Goal: Information Seeking & Learning: Learn about a topic

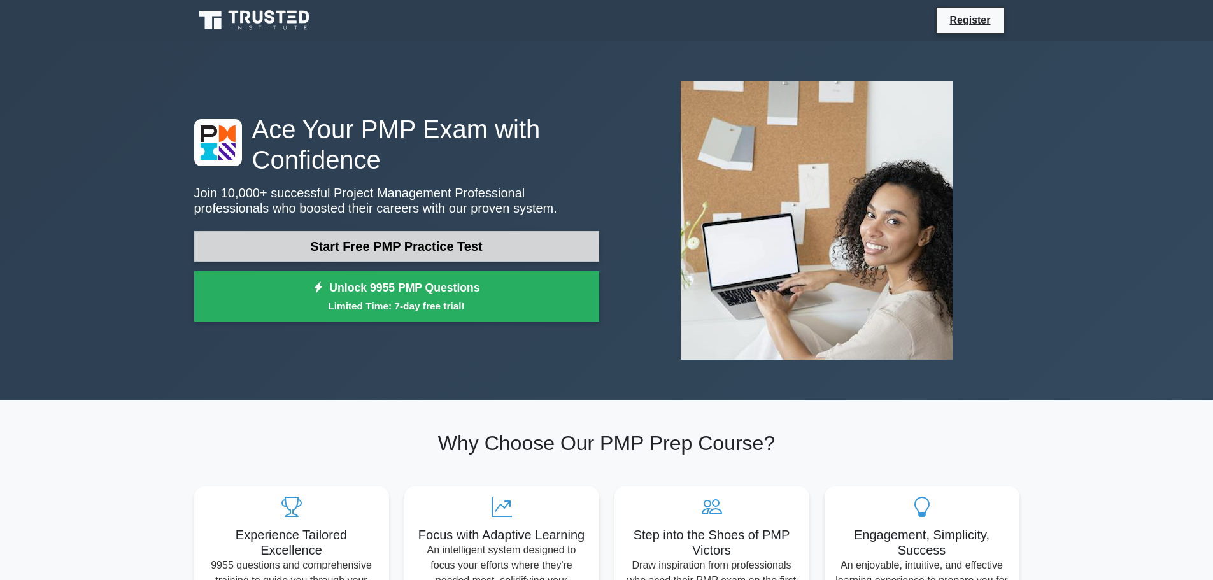
click at [338, 250] on link "Start Free PMP Practice Test" at bounding box center [396, 246] width 405 height 31
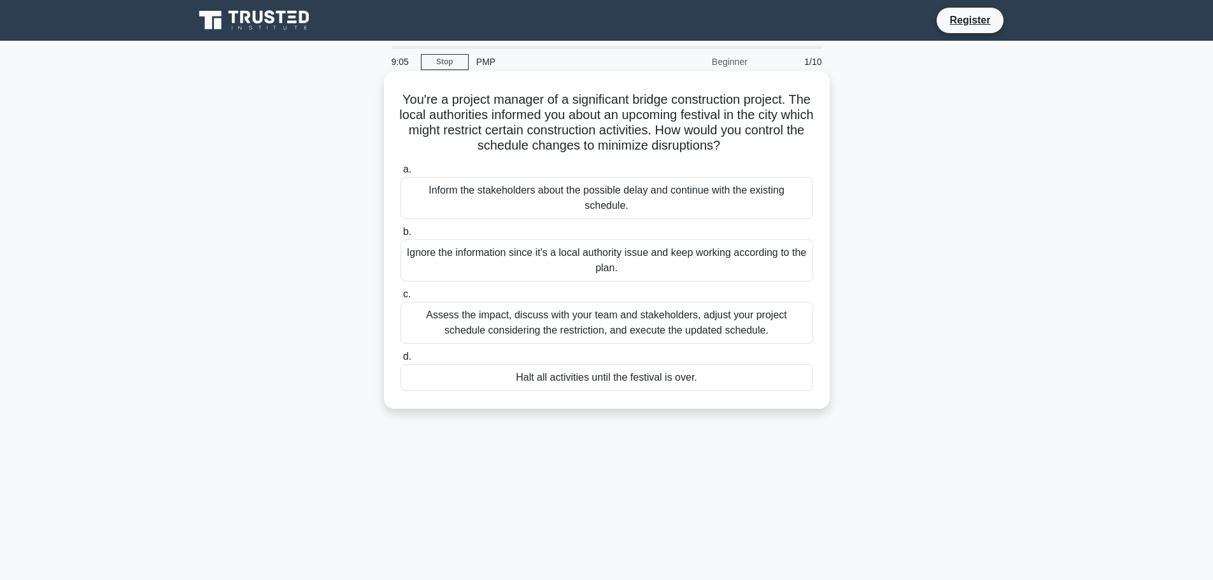
click at [747, 328] on div "Assess the impact, discuss with your team and stakeholders, adjust your project…" at bounding box center [607, 323] width 413 height 42
click at [401, 299] on input "c. Assess the impact, discuss with your team and stakeholders, adjust your proj…" at bounding box center [401, 294] width 0 height 8
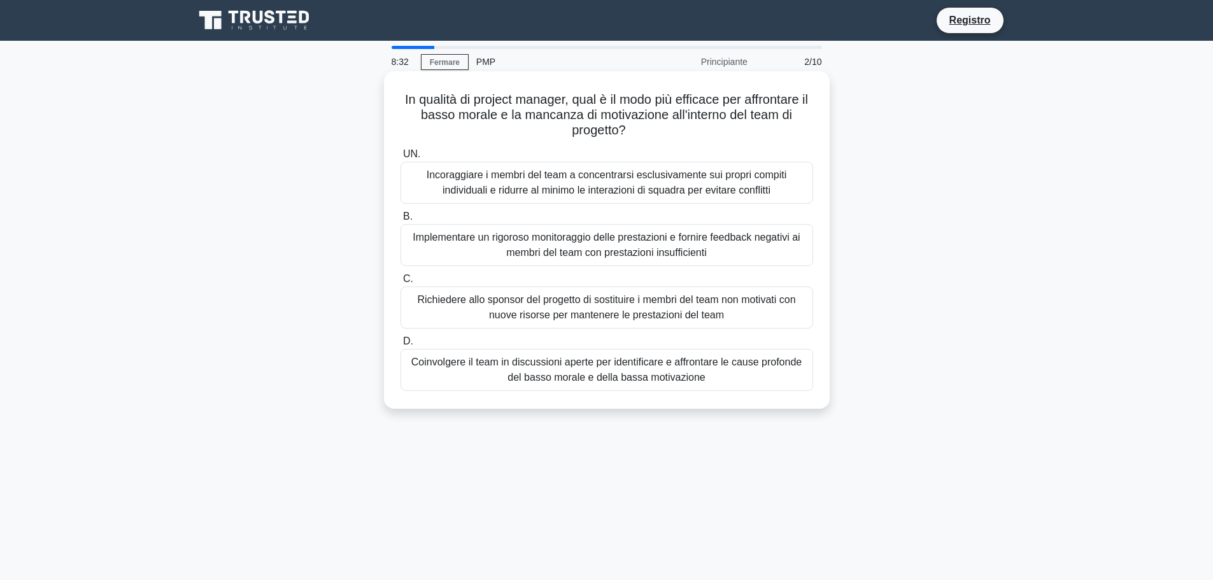
click at [657, 376] on font "Coinvolgere il team in discussioni aperte per identificare e affrontare le caus…" at bounding box center [607, 370] width 390 height 26
click at [401, 346] on input "D. Coinvolgere il team in discussioni aperte per identificare e affrontare le c…" at bounding box center [401, 342] width 0 height 8
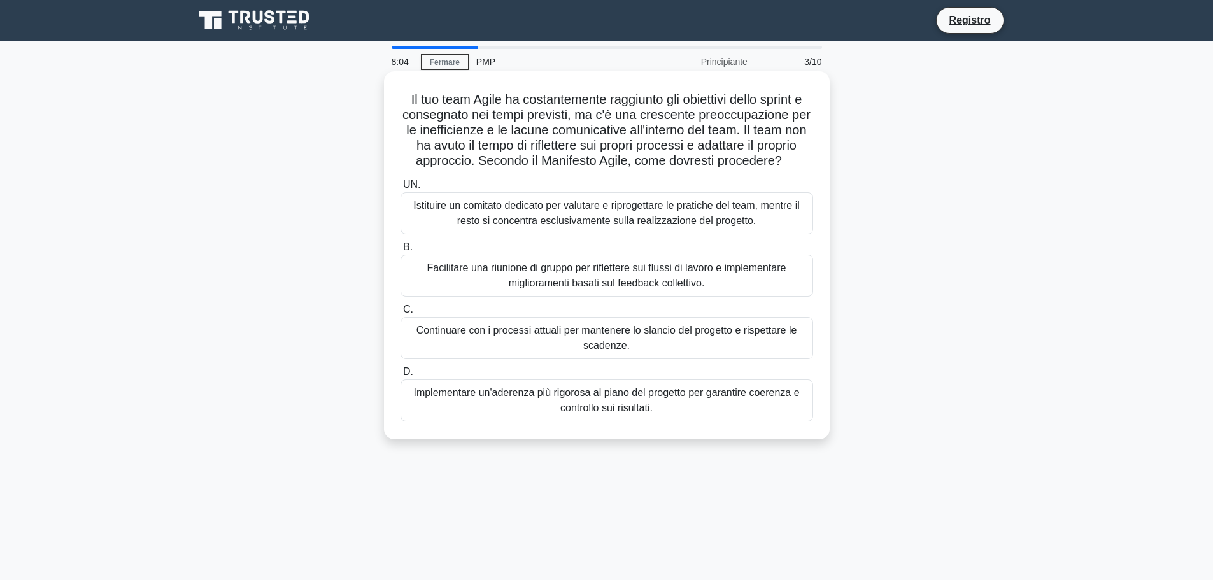
click at [610, 289] on font "Facilitare una riunione di gruppo per riflettere sui flussi di lavoro e impleme…" at bounding box center [606, 275] width 359 height 26
click at [401, 252] on input "B. Facilitare una riunione di gruppo per riflettere sui flussi di lavoro e impl…" at bounding box center [401, 247] width 0 height 8
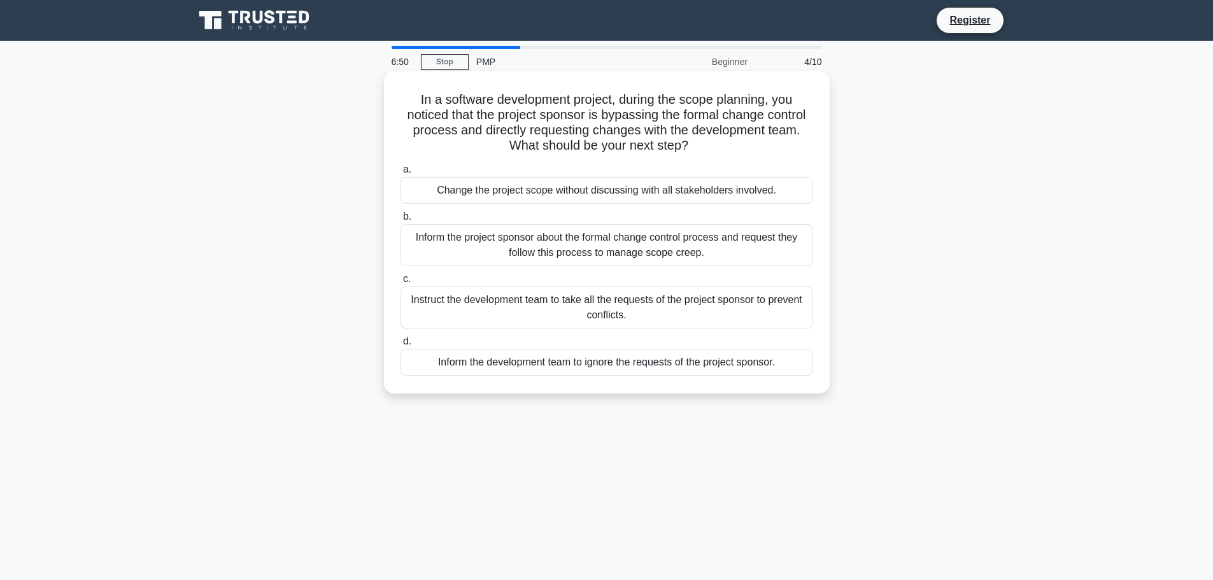
click at [629, 252] on div "Inform the project sponsor about the formal change control process and request …" at bounding box center [607, 245] width 413 height 42
click at [401, 221] on input "b. Inform the project sponsor about the formal change control process and reque…" at bounding box center [401, 217] width 0 height 8
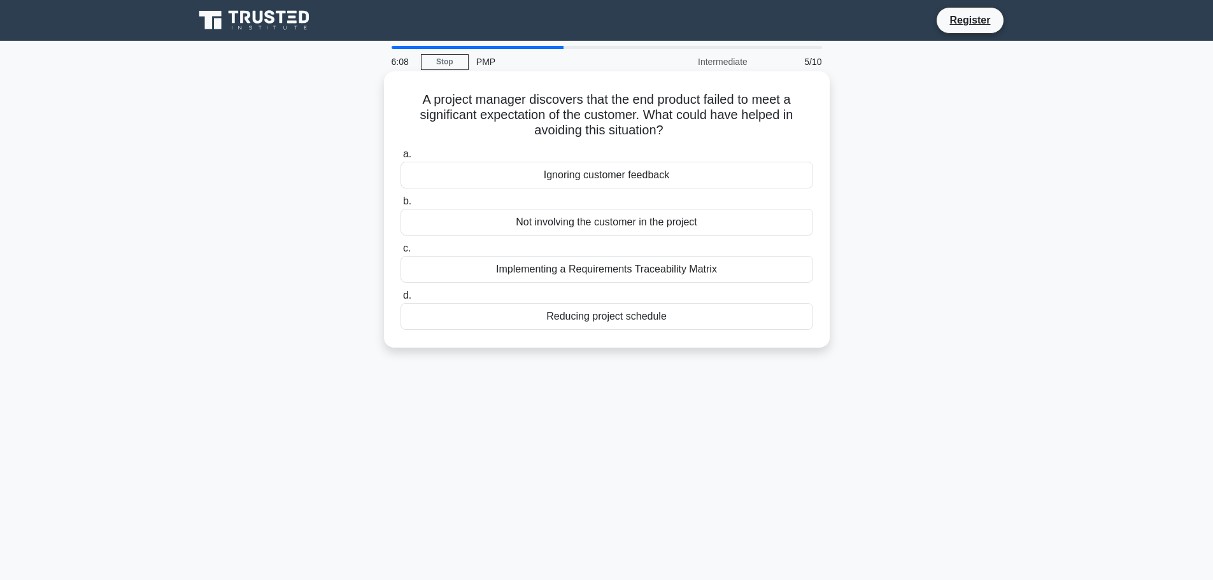
click at [694, 268] on div "Implementing a Requirements Traceability Matrix" at bounding box center [607, 269] width 413 height 27
click at [401, 253] on input "c. Implementing a Requirements Traceability Matrix" at bounding box center [401, 249] width 0 height 8
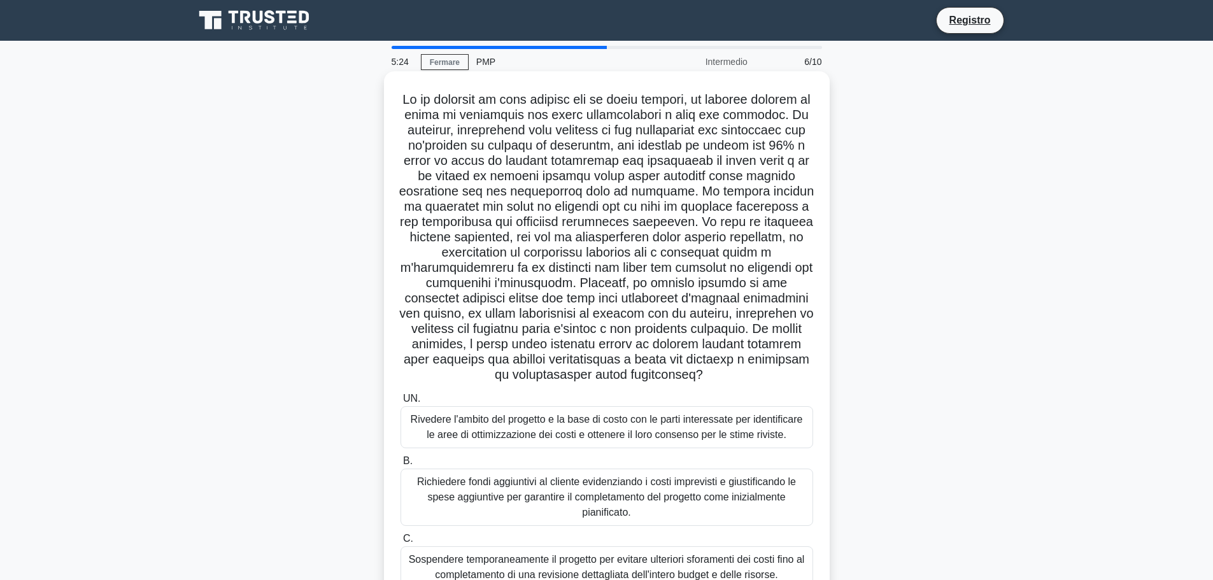
click at [423, 118] on font at bounding box center [606, 236] width 415 height 289
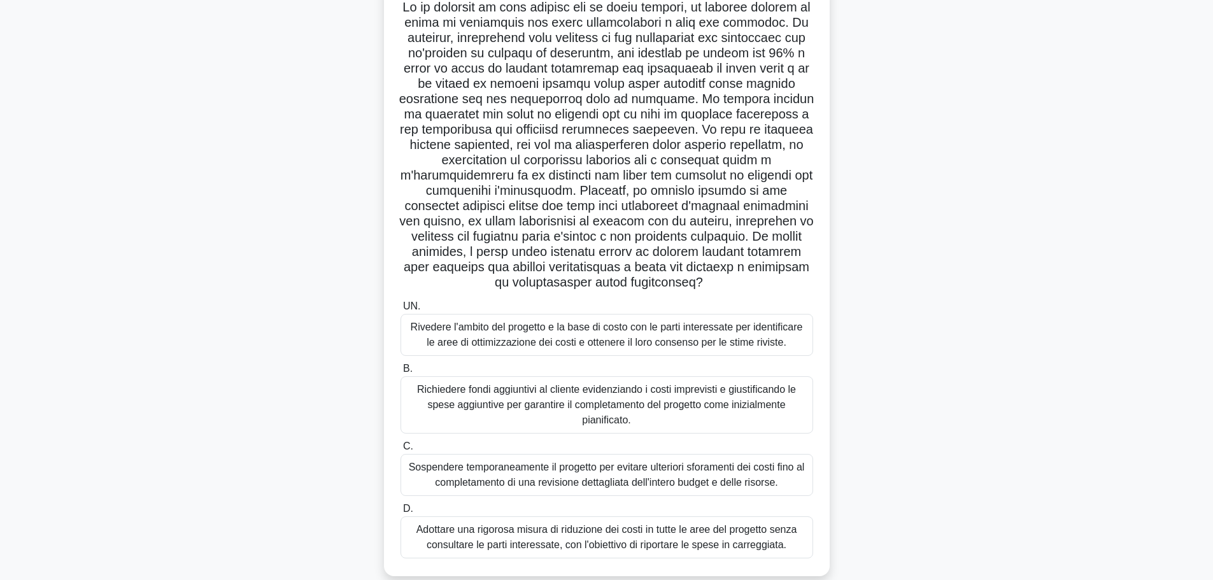
scroll to position [108, 0]
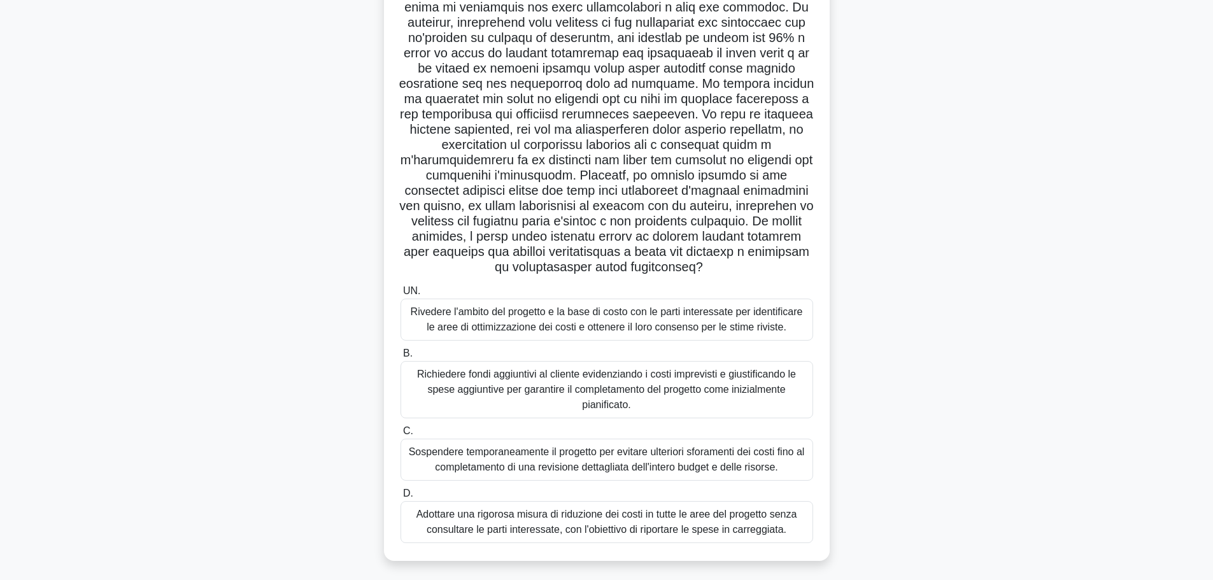
click at [731, 315] on font "Rivedere l'ambito del progetto e la base di costo con le parti interessate per …" at bounding box center [607, 319] width 392 height 26
click at [401, 296] on input "UN. Rivedere l'ambito del progetto e la base di costo con le parti interessate …" at bounding box center [401, 291] width 0 height 8
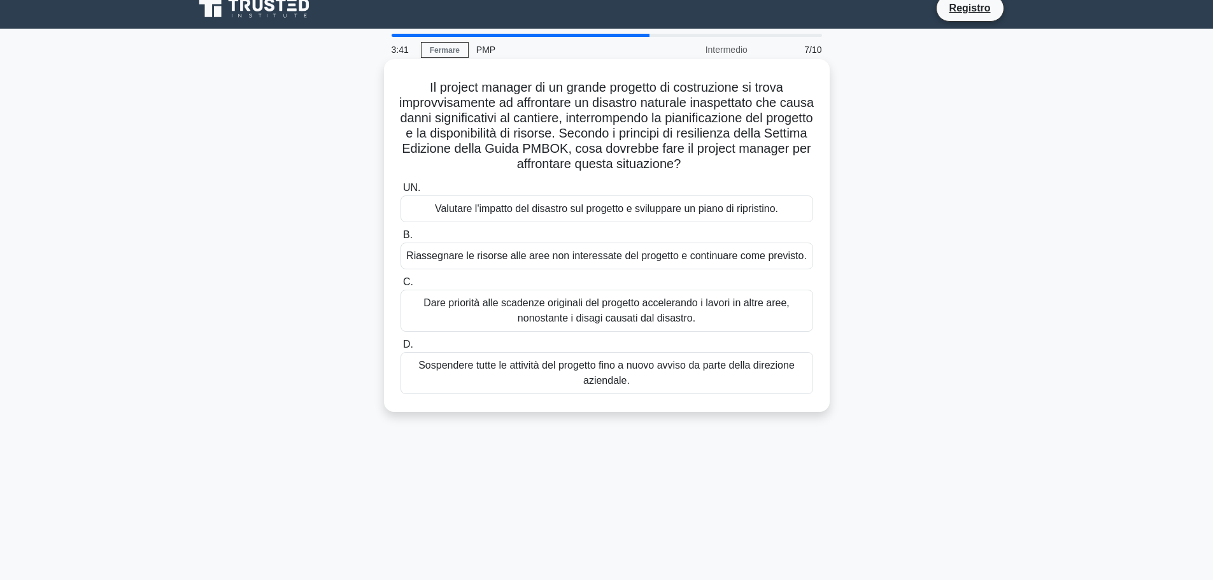
scroll to position [0, 0]
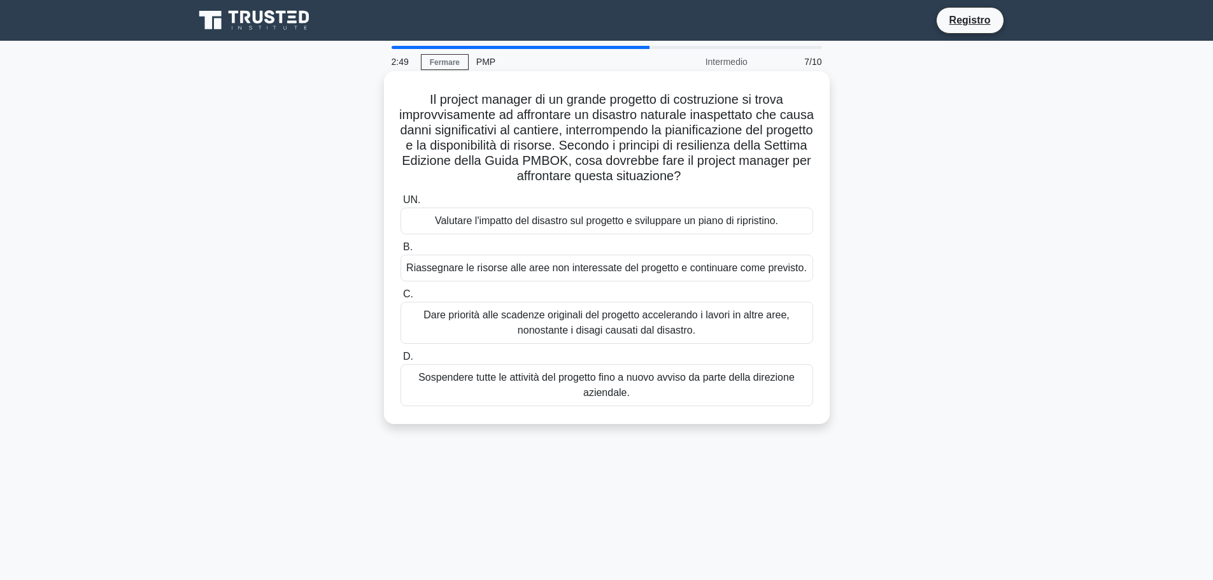
click at [680, 226] on font "Valutare l'impatto del disastro sul progetto e sviluppare un piano di ripristin…" at bounding box center [606, 220] width 343 height 11
click at [401, 204] on input "UN. Valutare l'impatto del disastro sul progetto e sviluppare un piano di ripri…" at bounding box center [401, 200] width 0 height 8
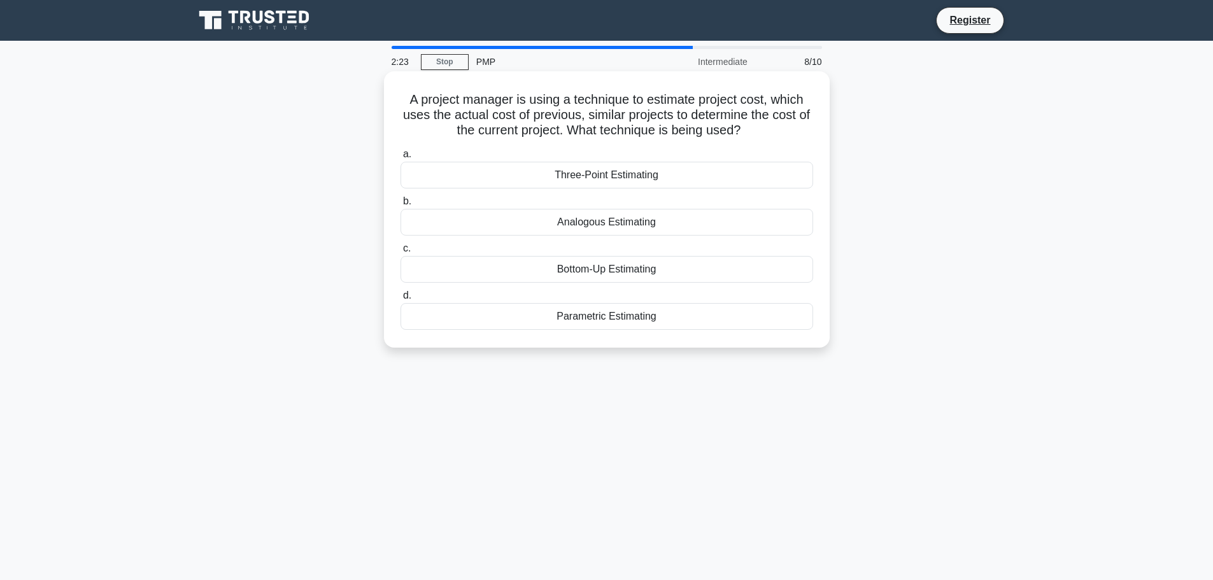
click at [594, 226] on div "Analogous Estimating" at bounding box center [607, 222] width 413 height 27
click at [401, 206] on input "b. Analogous Estimating" at bounding box center [401, 201] width 0 height 8
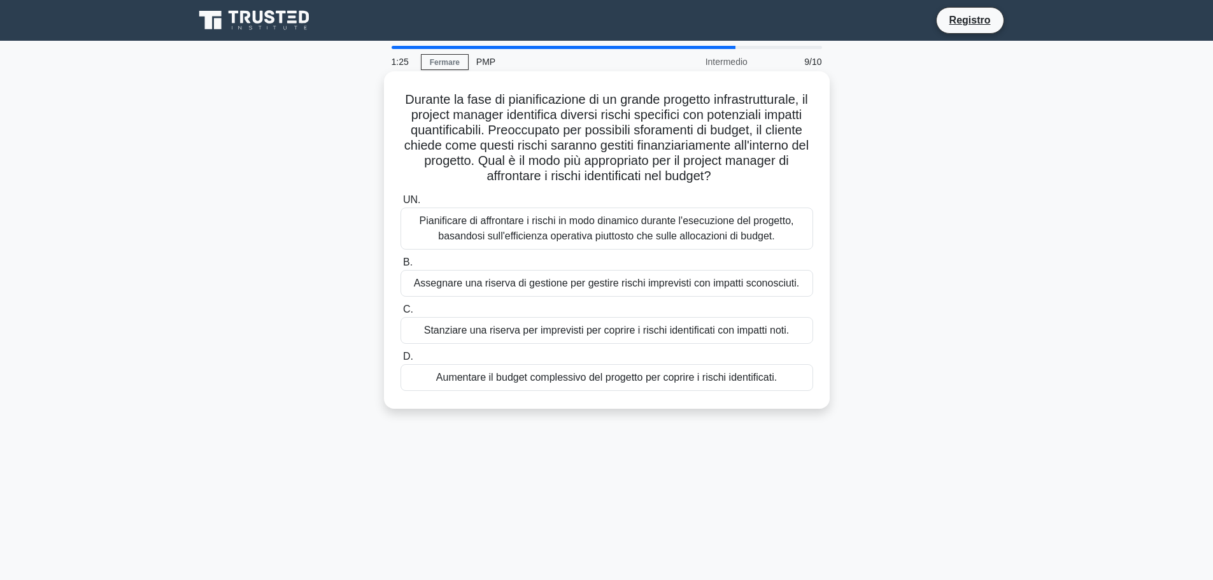
click at [537, 330] on font "Stanziare una riserva per imprevisti per coprire i rischi identificati con impa…" at bounding box center [607, 330] width 366 height 11
click at [401, 314] on input "C. Stanziare una riserva per imprevisti per coprire i rischi identificati con i…" at bounding box center [401, 310] width 0 height 8
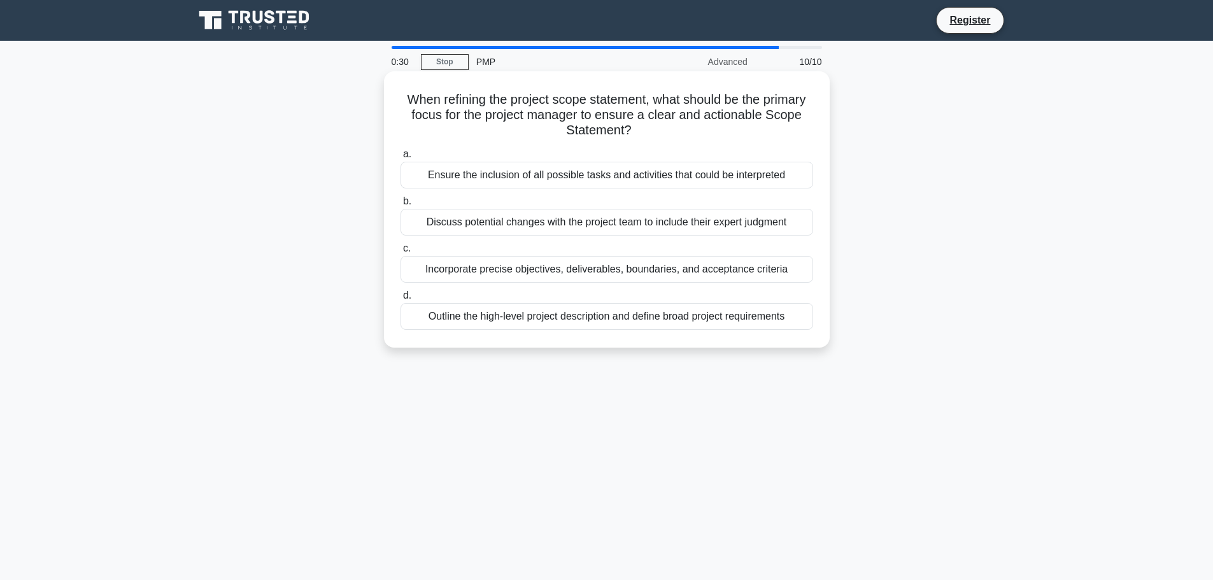
click at [616, 275] on div "Incorporate precise objectives, deliverables, boundaries, and acceptance criter…" at bounding box center [607, 269] width 413 height 27
click at [401, 253] on input "c. Incorporate precise objectives, deliverables, boundaries, and acceptance cri…" at bounding box center [401, 249] width 0 height 8
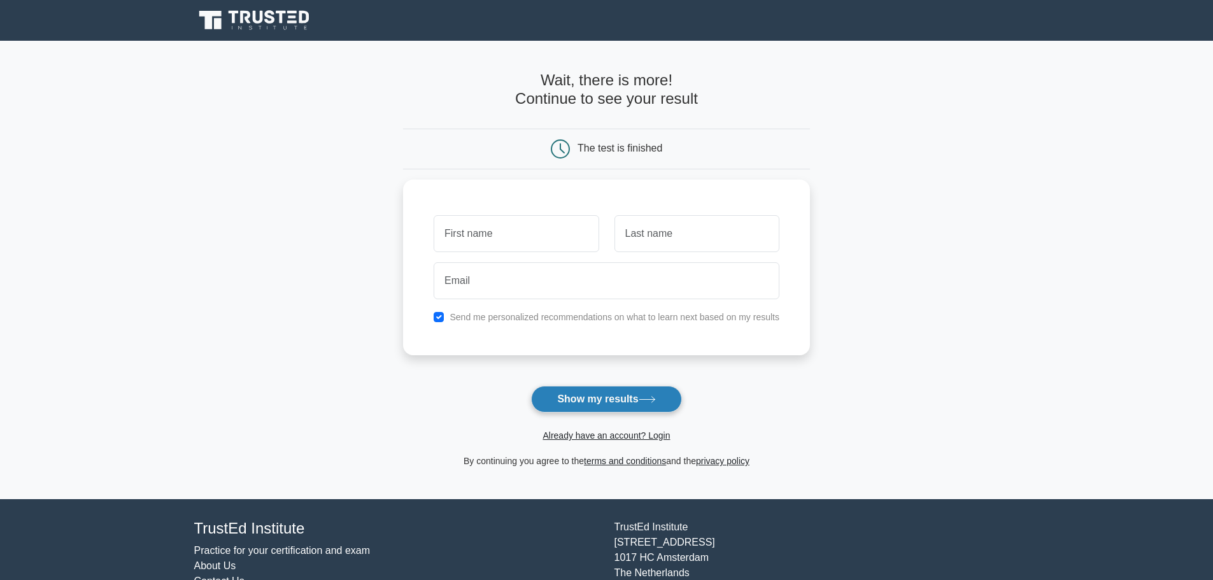
click at [626, 399] on button "Show my results" at bounding box center [606, 399] width 150 height 27
click at [516, 229] on input "text" at bounding box center [516, 230] width 165 height 37
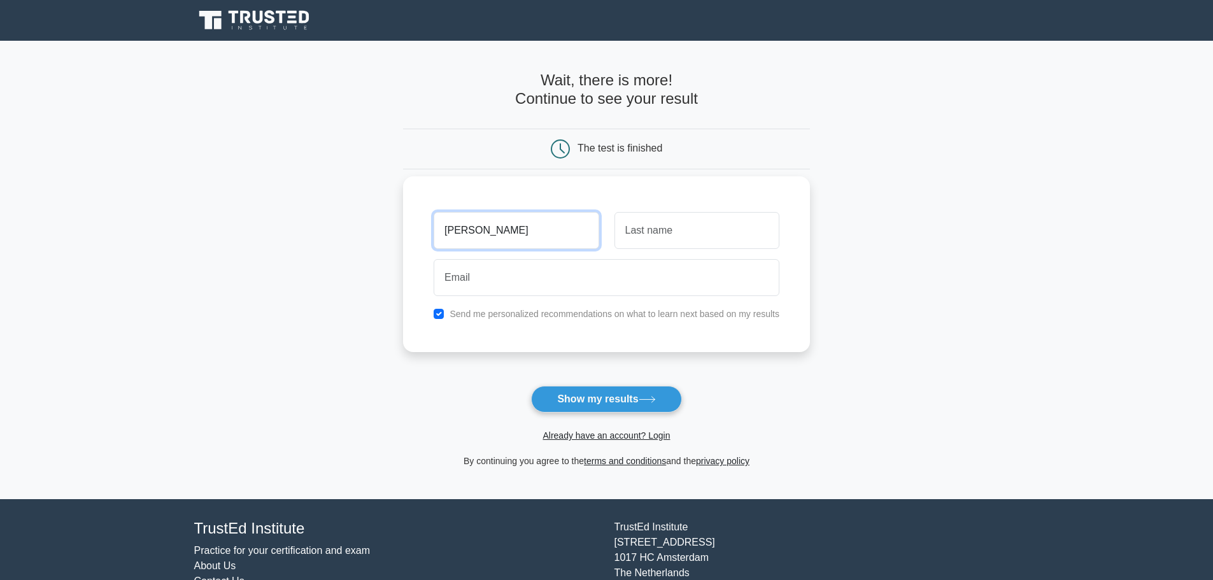
type input "[PERSON_NAME]"
type input "Forte"
click at [439, 317] on input "checkbox" at bounding box center [439, 314] width 10 height 10
checkbox input "false"
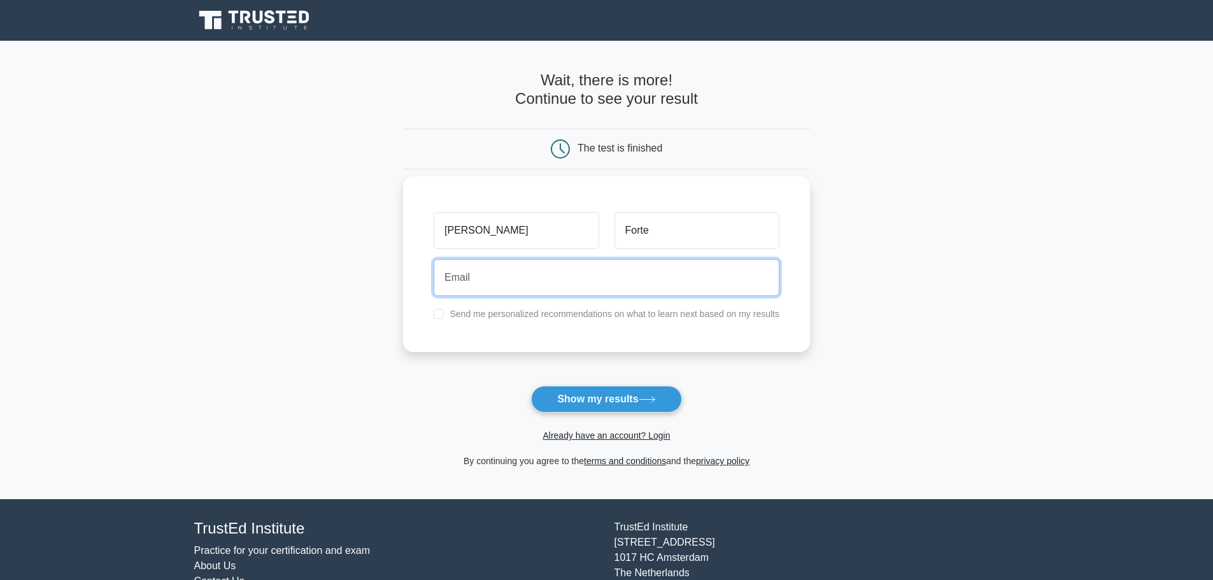
click at [490, 285] on input "email" at bounding box center [607, 277] width 346 height 37
type input "lucaforte1981@libero.it"
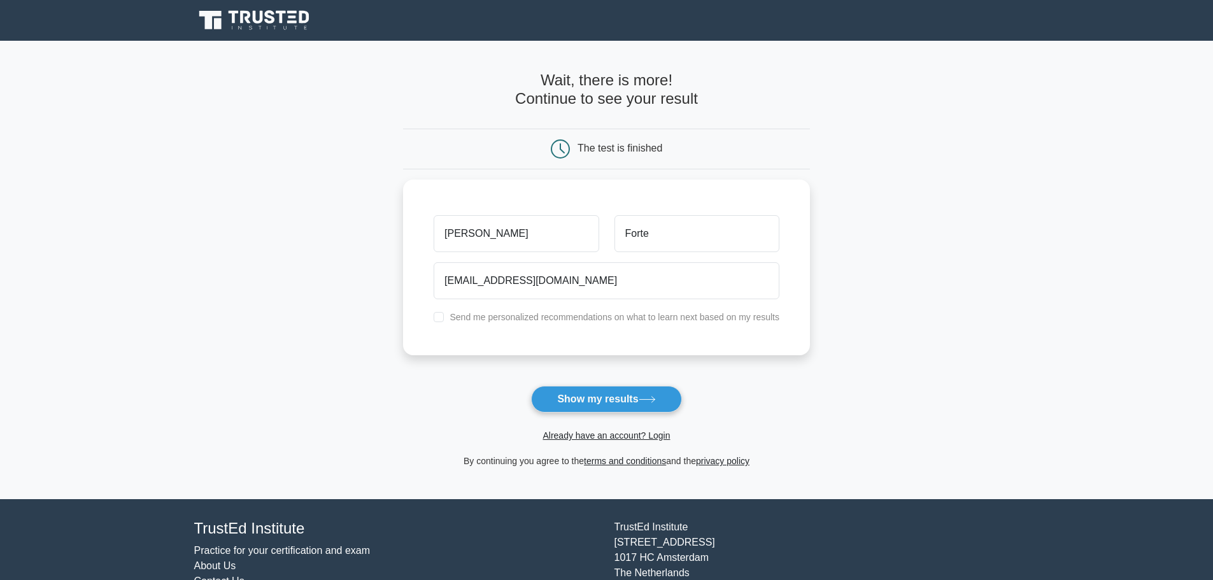
click at [871, 378] on main "Wait, there is more! Continue to see your result The test is finished Luca Forte" at bounding box center [606, 270] width 1213 height 459
click at [649, 403] on icon at bounding box center [647, 399] width 17 height 7
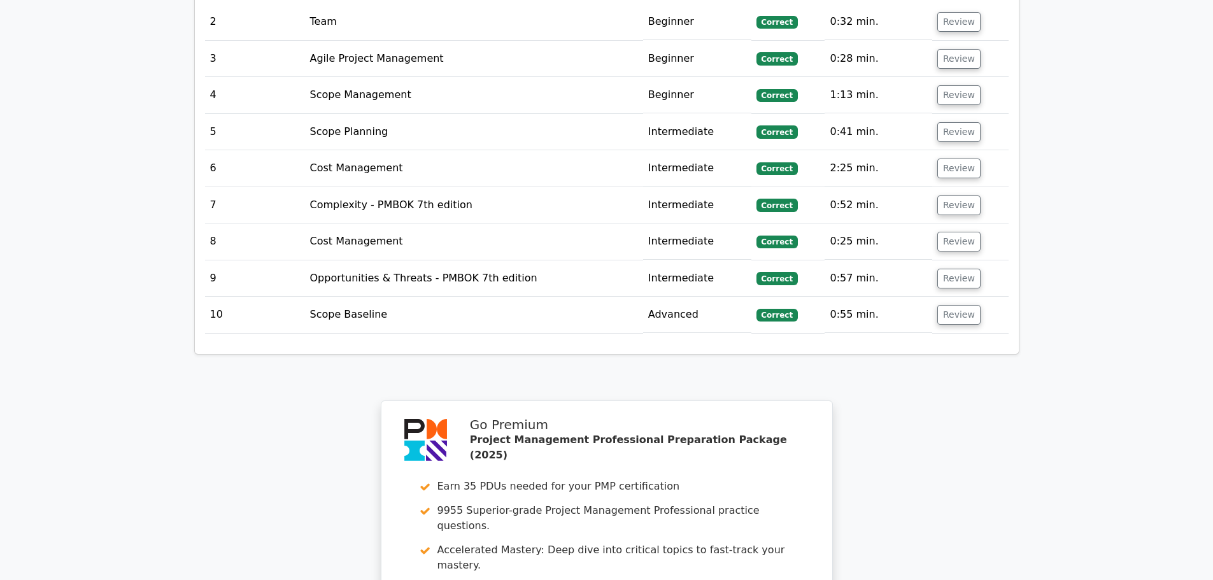
scroll to position [2102, 0]
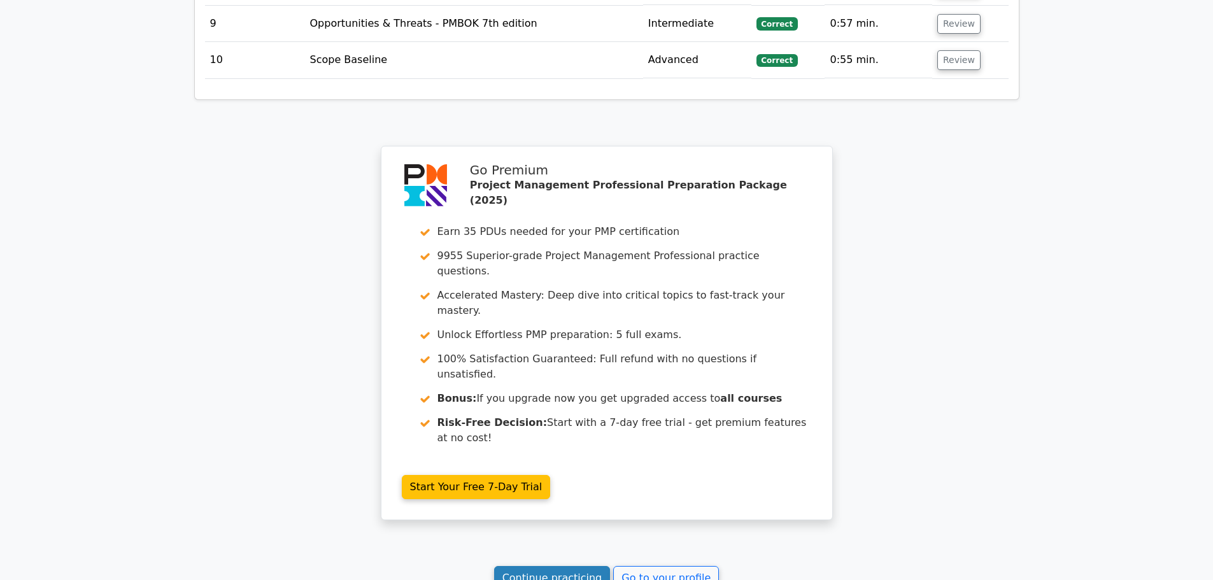
click at [580, 566] on link "Continue practicing" at bounding box center [552, 578] width 117 height 24
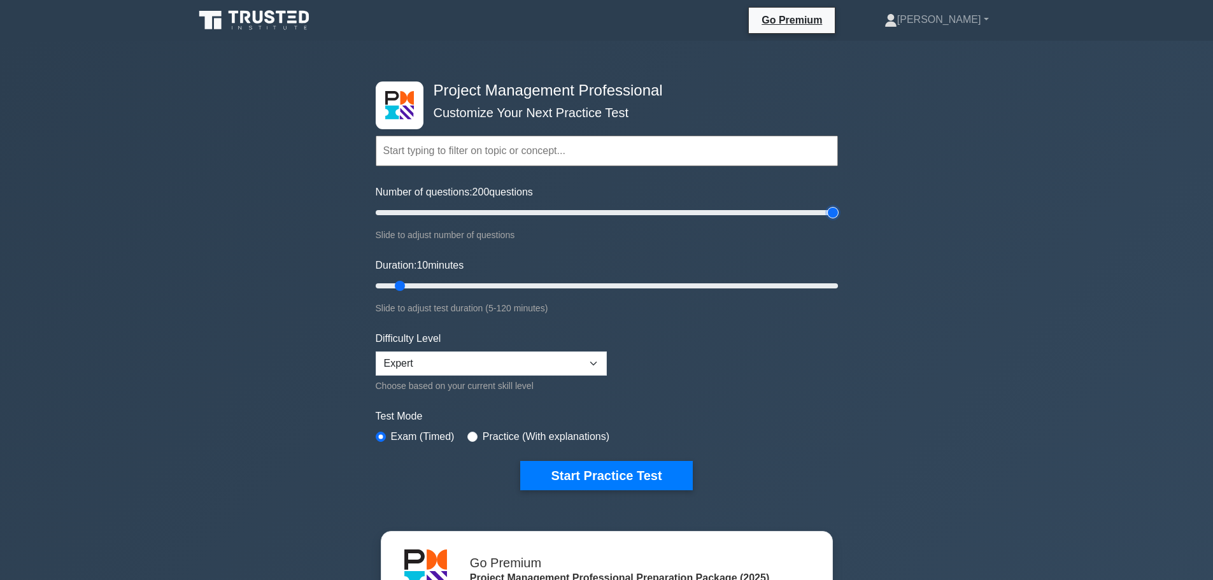
drag, startPoint x: 392, startPoint y: 210, endPoint x: 859, endPoint y: 220, distance: 466.4
type input "200"
click at [838, 220] on input "Number of questions: 200 questions" at bounding box center [607, 212] width 462 height 15
drag, startPoint x: 397, startPoint y: 282, endPoint x: 898, endPoint y: 292, distance: 501.4
type input "120"
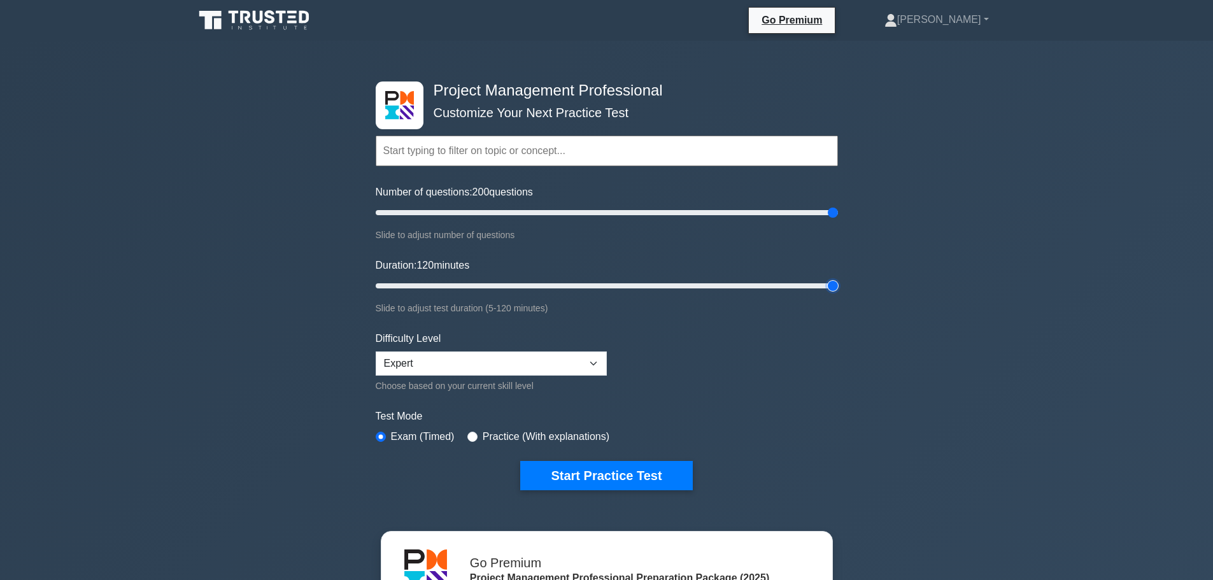
click at [838, 292] on input "Duration: 120 minutes" at bounding box center [607, 285] width 462 height 15
drag, startPoint x: 834, startPoint y: 213, endPoint x: 601, endPoint y: 226, distance: 233.5
type input "100"
click at [601, 220] on input "Number of questions: 100 questions" at bounding box center [607, 212] width 462 height 15
click at [641, 478] on button "Start Practice Test" at bounding box center [606, 475] width 172 height 29
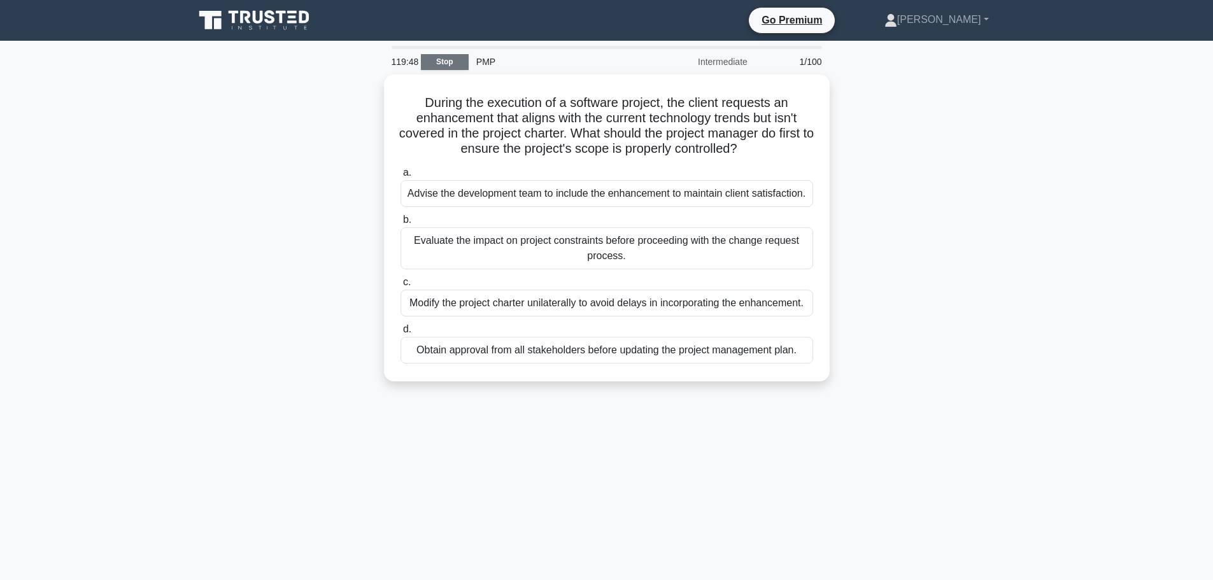
click at [443, 61] on link "Stop" at bounding box center [445, 62] width 48 height 16
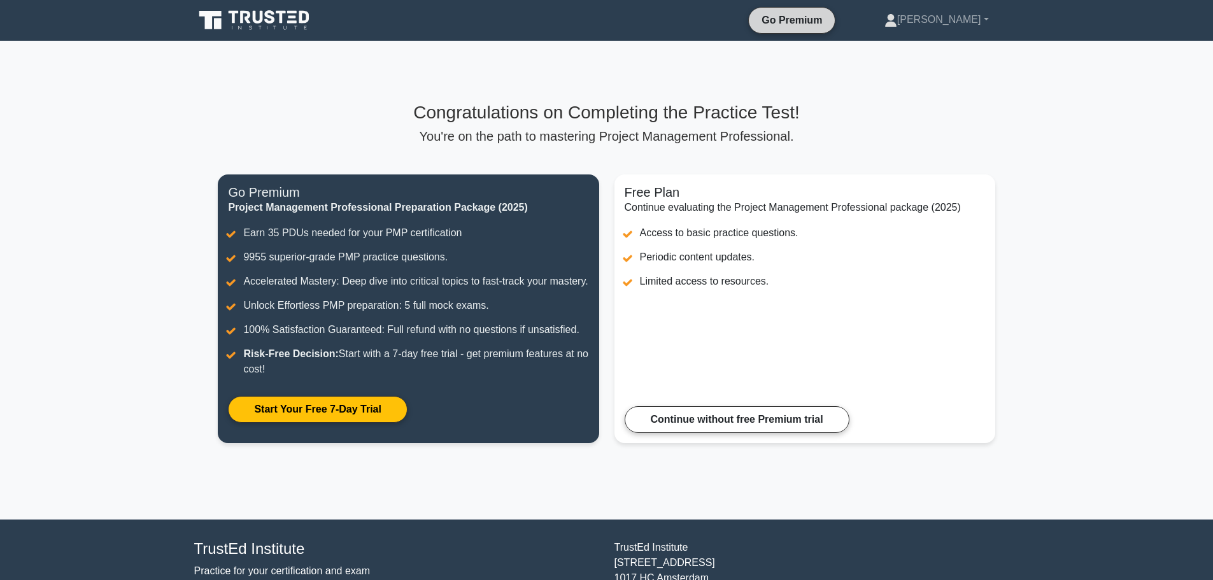
click at [830, 27] on link "Go Premium" at bounding box center [792, 20] width 76 height 16
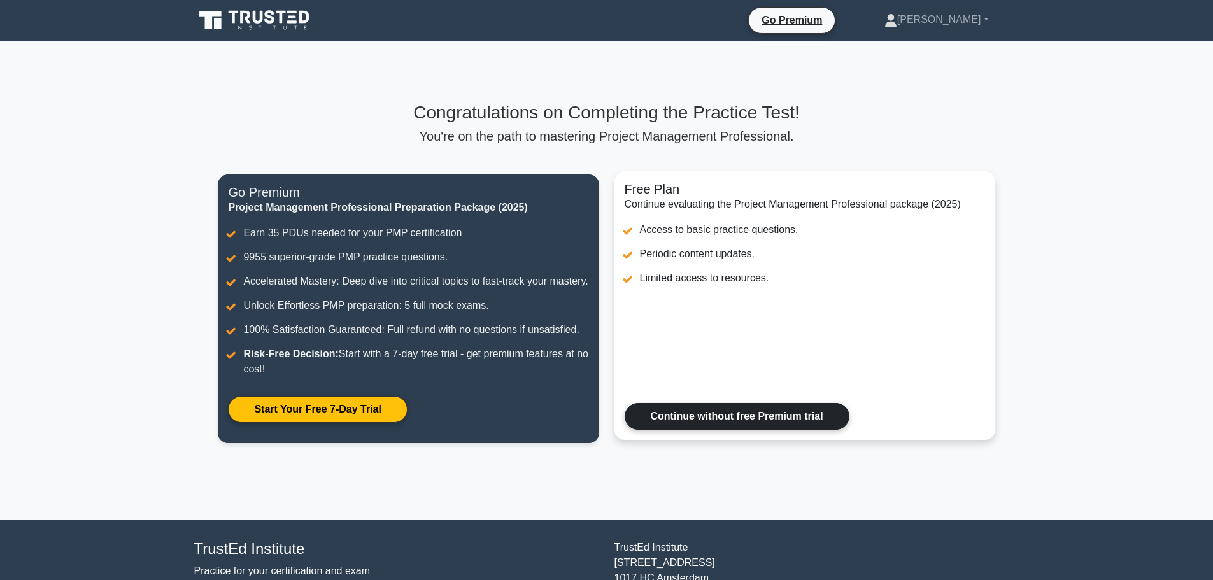
click at [715, 430] on link "Continue without free Premium trial" at bounding box center [737, 416] width 225 height 27
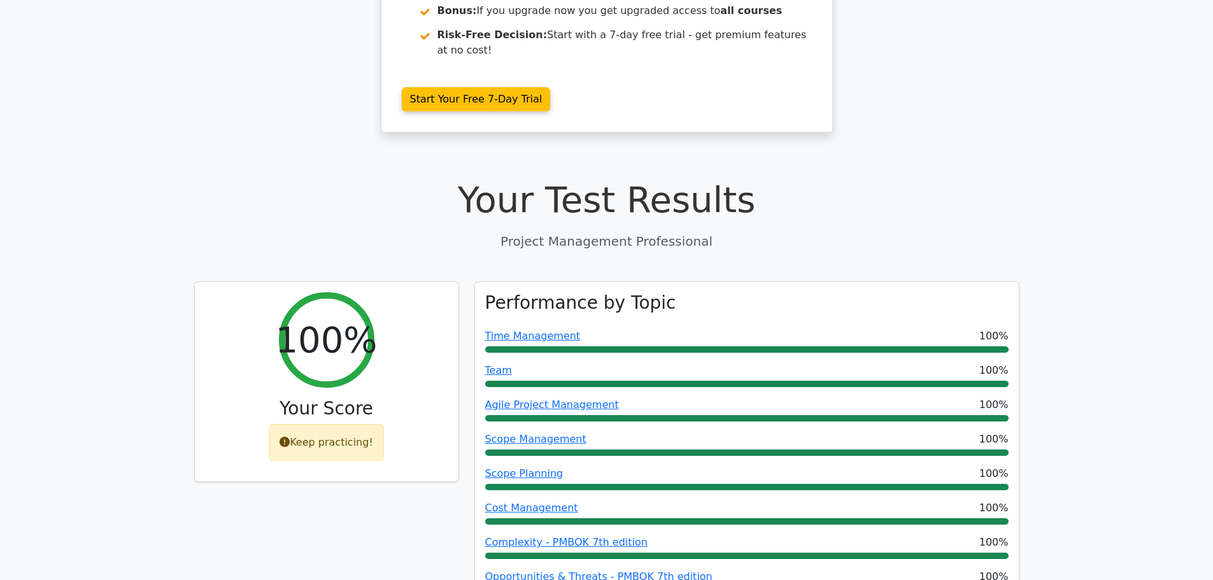
scroll to position [446, 0]
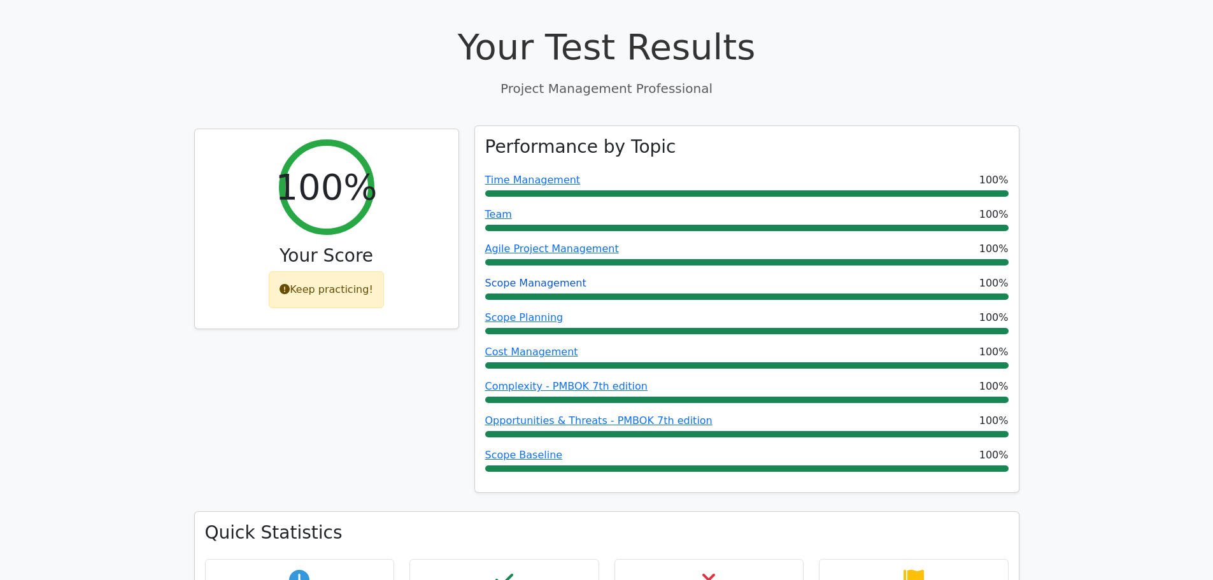
click at [523, 277] on link "Scope Management" at bounding box center [535, 283] width 101 height 12
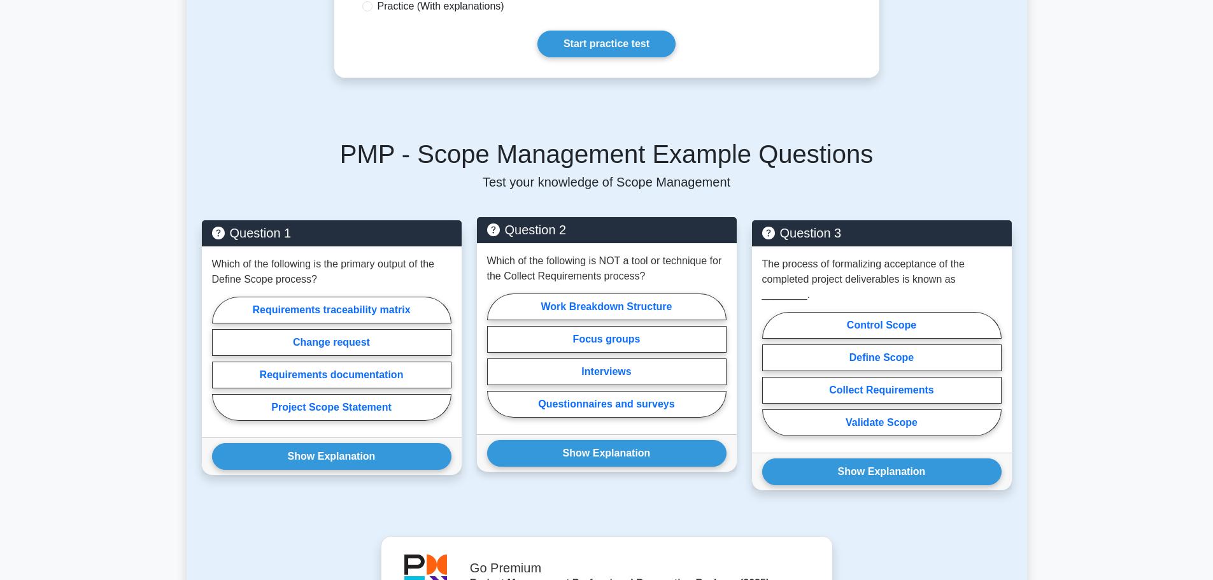
scroll to position [446, 0]
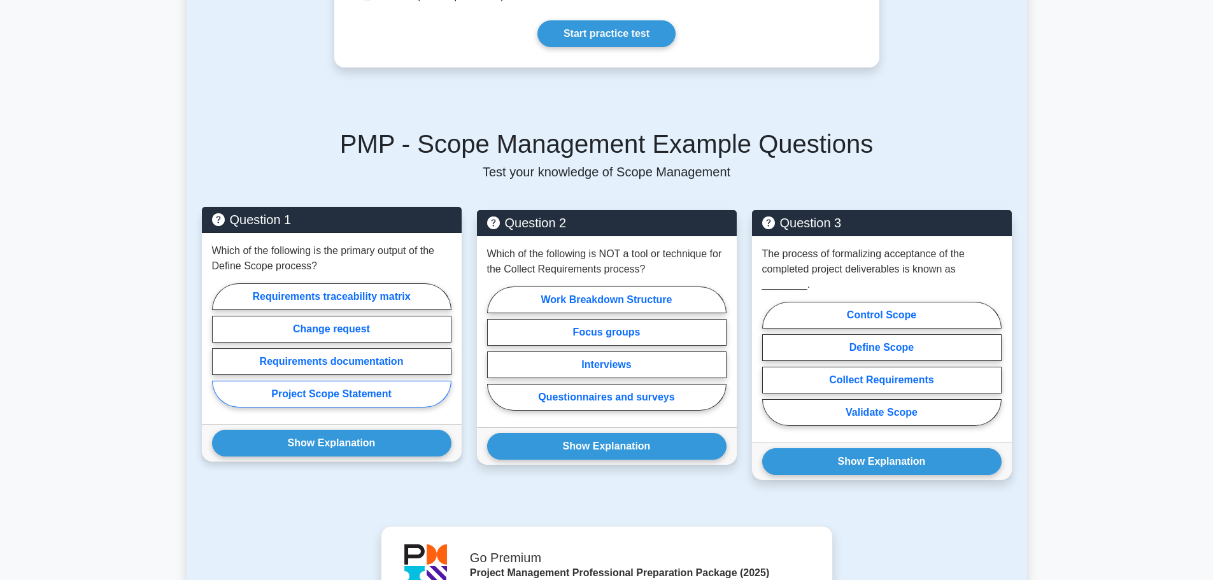
click at [348, 386] on label "Project Scope Statement" at bounding box center [332, 394] width 240 height 27
click at [220, 354] on input "Project Scope Statement" at bounding box center [216, 349] width 8 height 8
radio input "true"
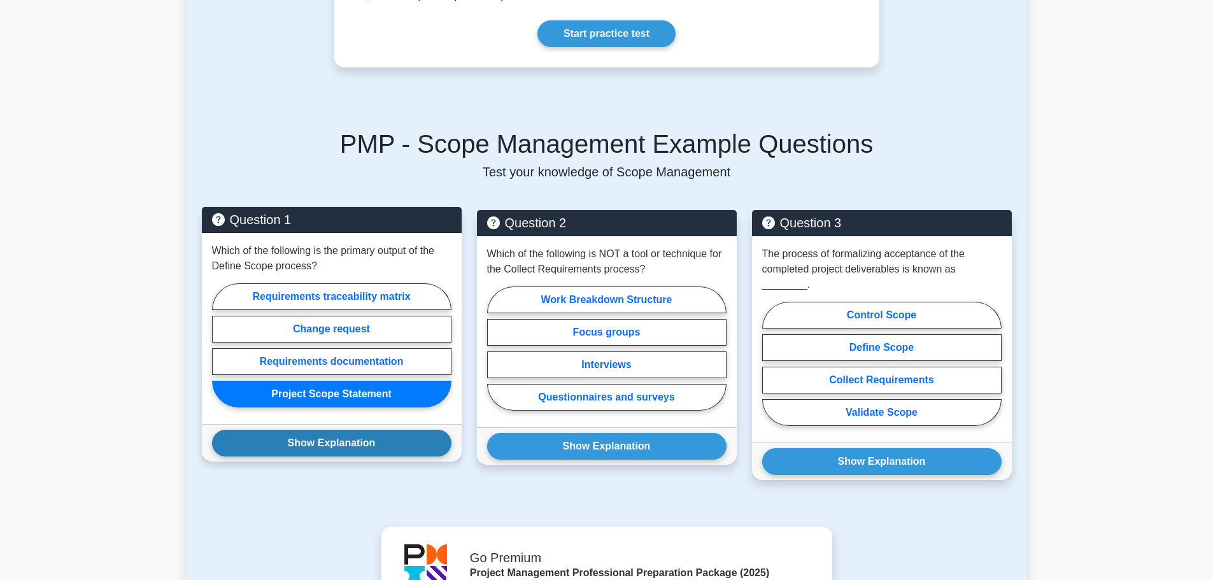
click at [344, 430] on button "Show Explanation" at bounding box center [332, 443] width 240 height 27
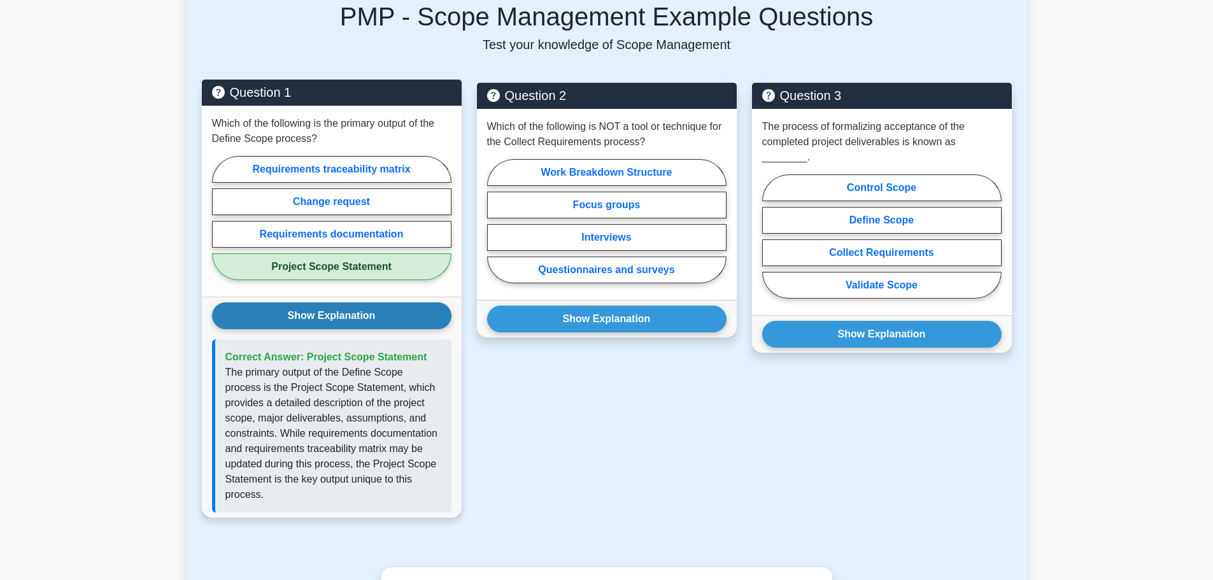
scroll to position [510, 0]
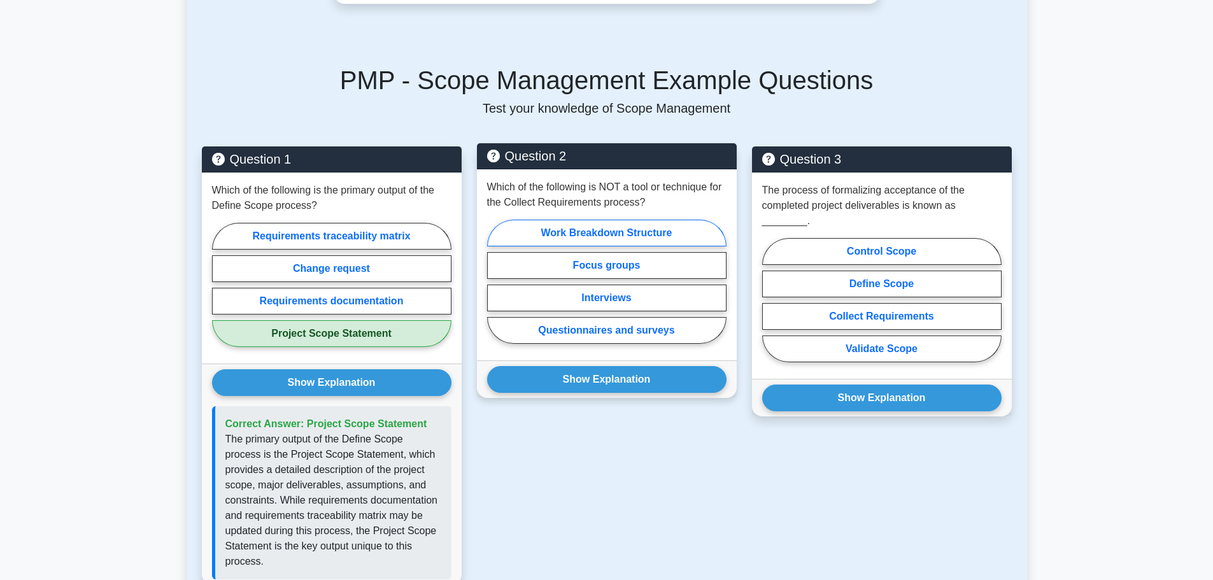
click at [608, 220] on label "Work Breakdown Structure" at bounding box center [607, 233] width 240 height 27
click at [496, 282] on input "Work Breakdown Structure" at bounding box center [491, 286] width 8 height 8
radio input "true"
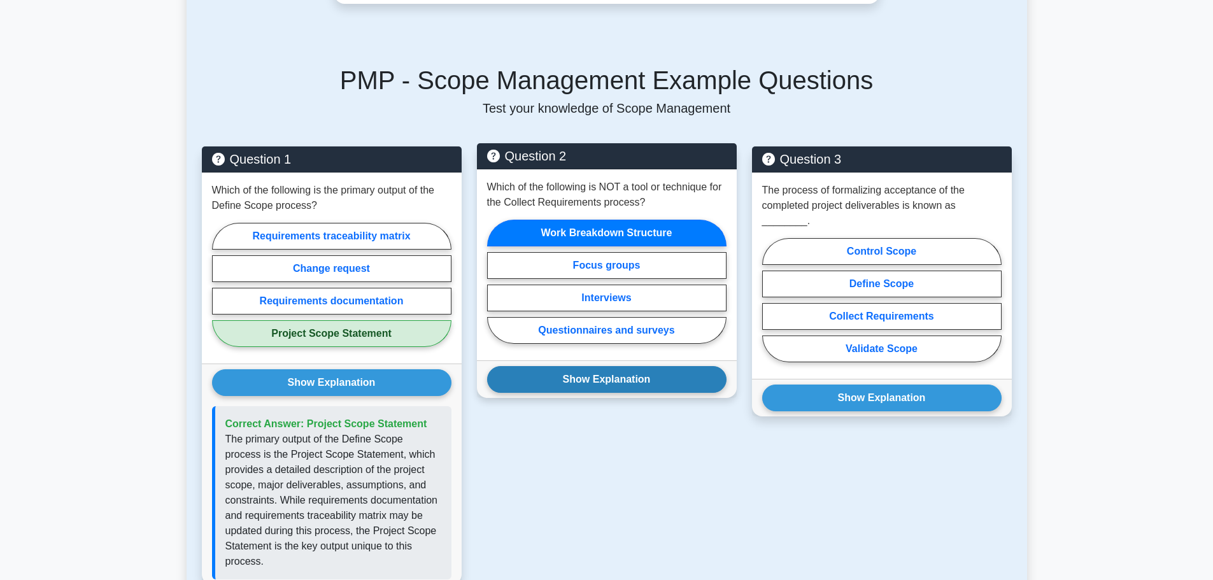
click at [561, 366] on button "Show Explanation" at bounding box center [607, 379] width 240 height 27
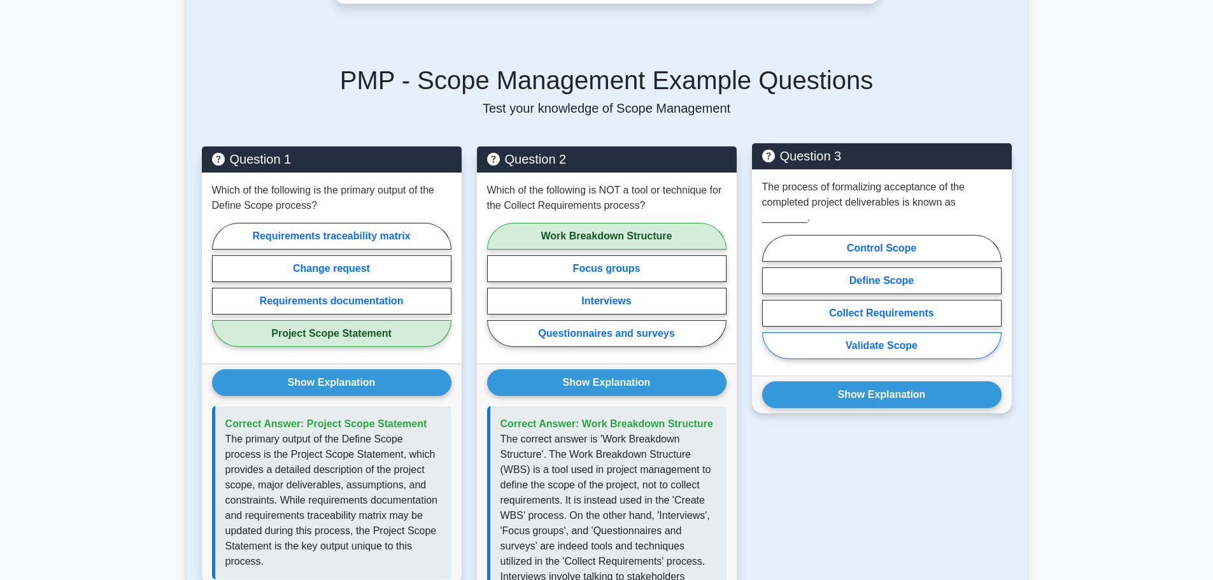
click at [854, 333] on label "Validate Scope" at bounding box center [882, 346] width 240 height 27
click at [771, 305] on input "Validate Scope" at bounding box center [766, 301] width 8 height 8
radio input "true"
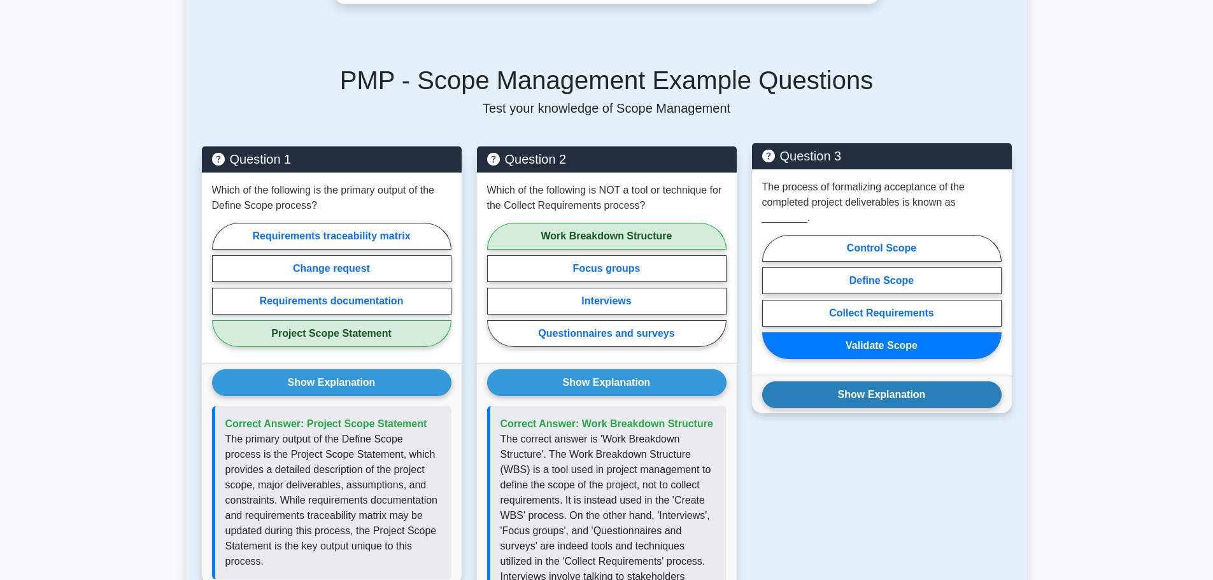
click at [868, 382] on button "Show Explanation" at bounding box center [882, 395] width 240 height 27
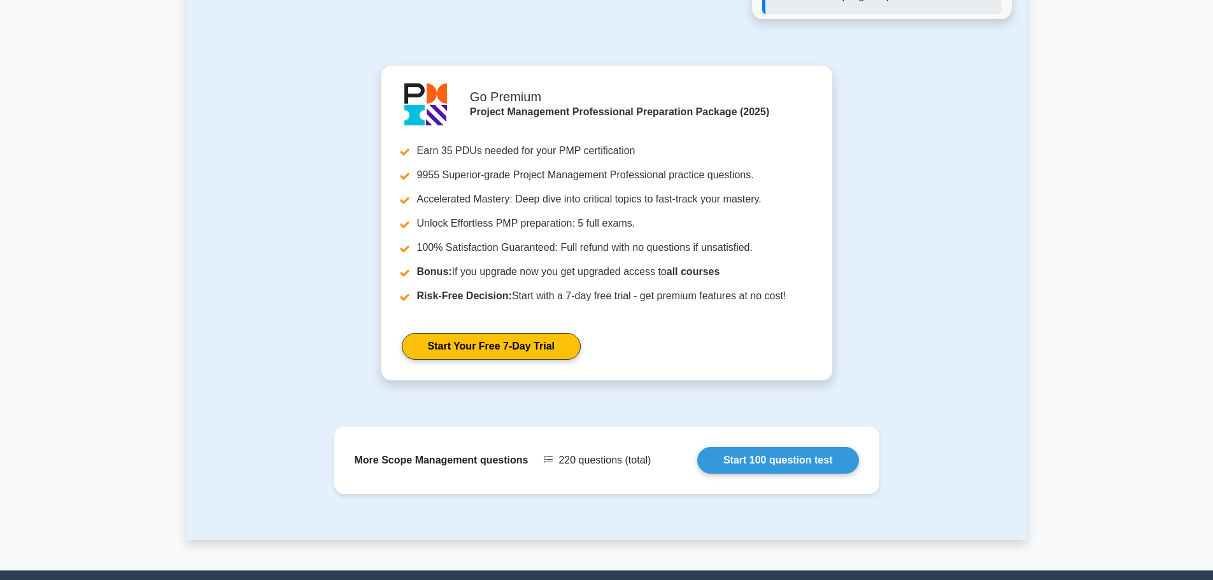
scroll to position [1338, 0]
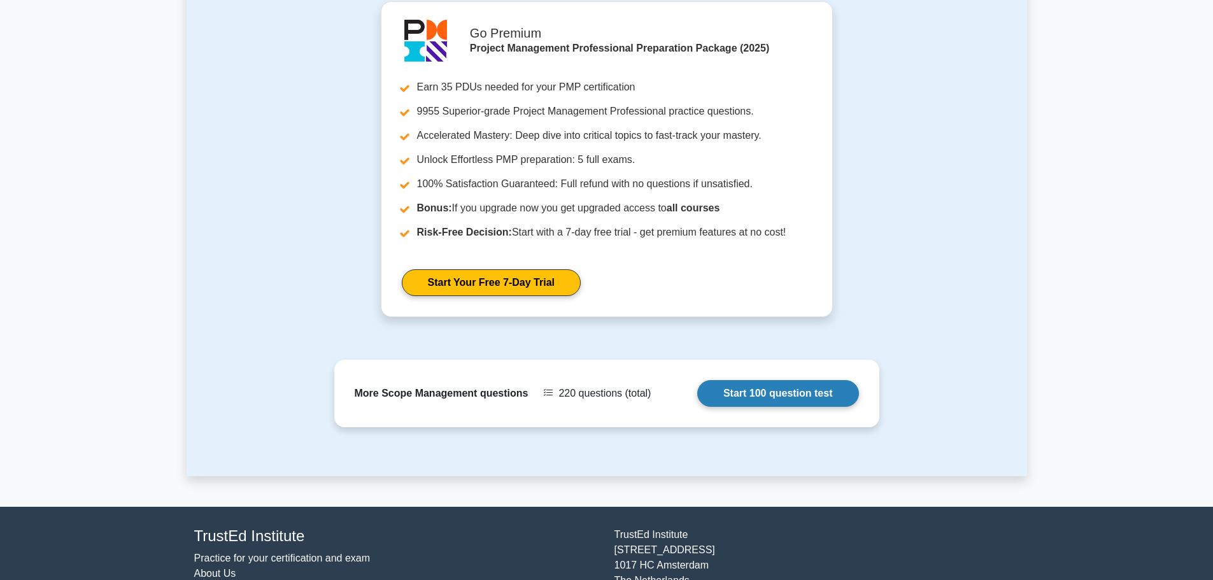
click at [774, 380] on link "Start 100 question test" at bounding box center [779, 393] width 162 height 27
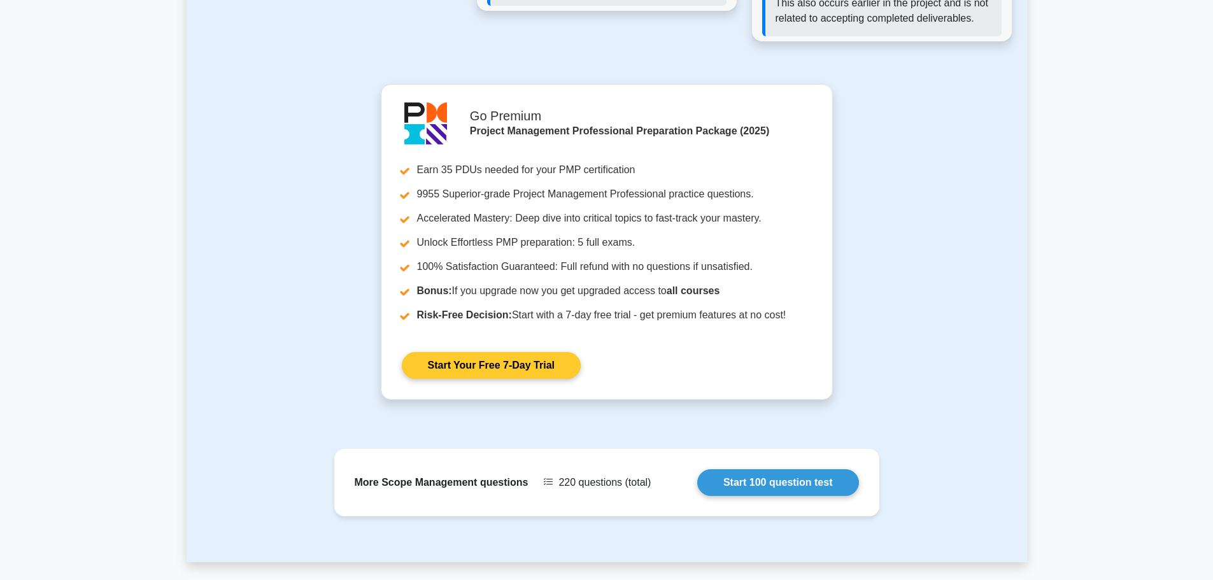
scroll to position [1274, 0]
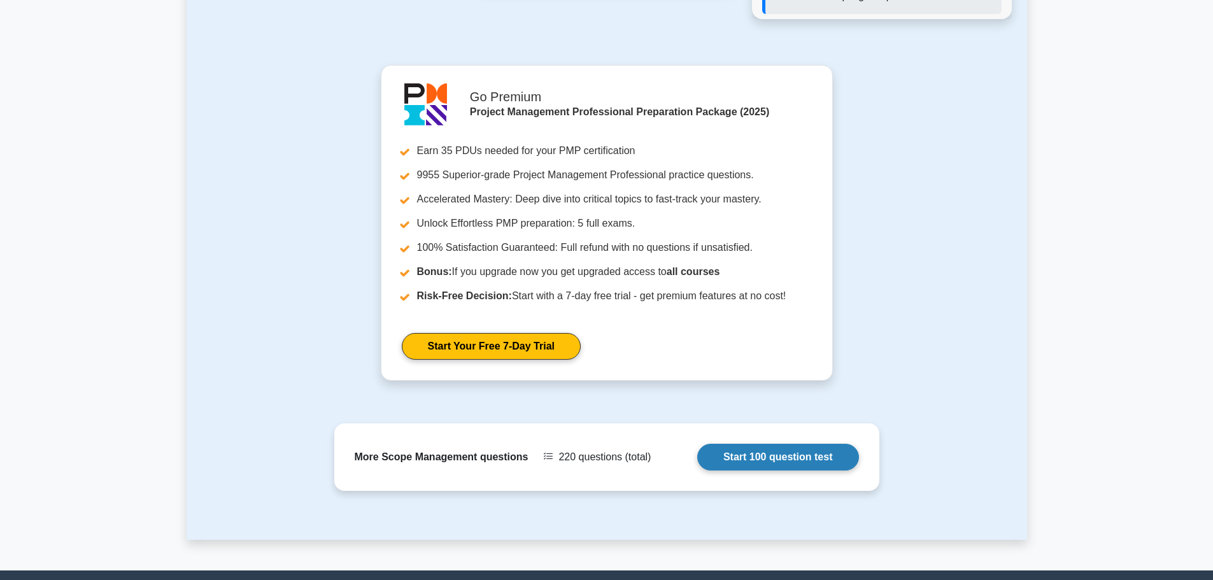
click at [757, 444] on link "Start 100 question test" at bounding box center [779, 457] width 162 height 27
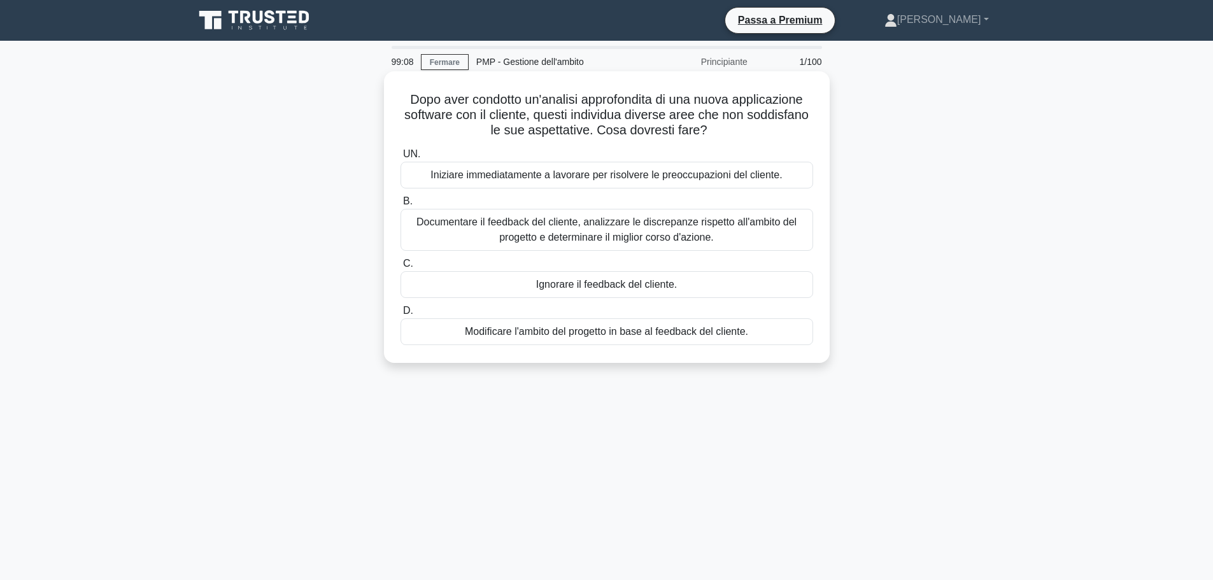
click at [563, 234] on font "Documentare il feedback del cliente, analizzare le discrepanze rispetto all'amb…" at bounding box center [607, 230] width 380 height 26
click at [401, 206] on input "B. Documentare il feedback del cliente, analizzare le discrepanze rispetto all'…" at bounding box center [401, 201] width 0 height 8
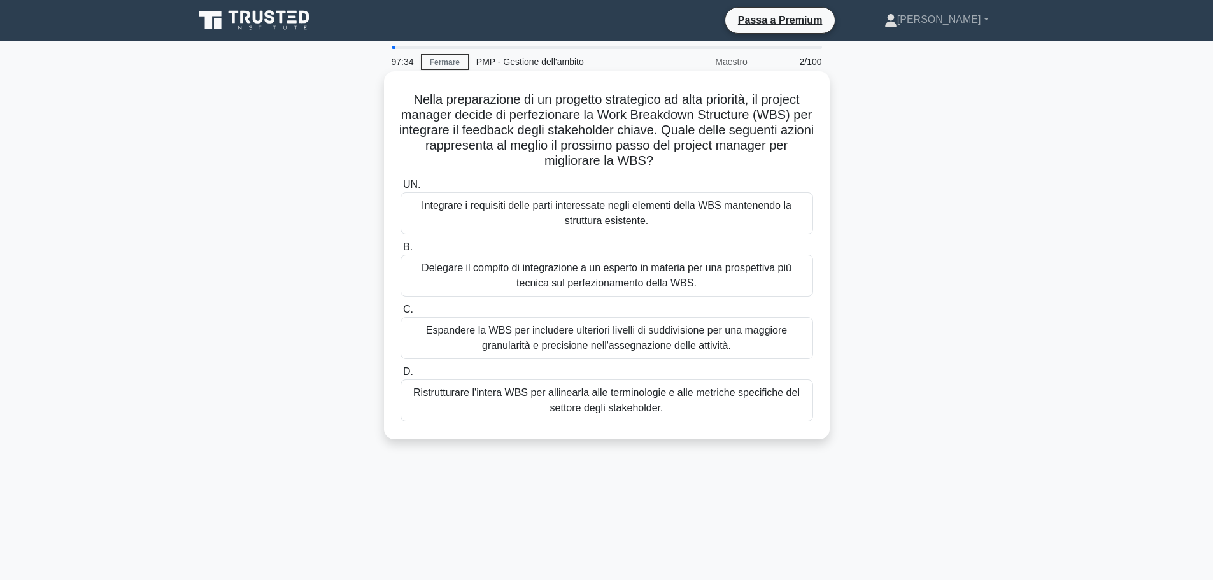
click at [670, 343] on font "Espandere la WBS per includere ulteriori livelli di suddivisione per una maggio…" at bounding box center [606, 338] width 361 height 26
click at [401, 314] on input "C. Espandere la WBS per includere ulteriori livelli di suddivisione per una mag…" at bounding box center [401, 310] width 0 height 8
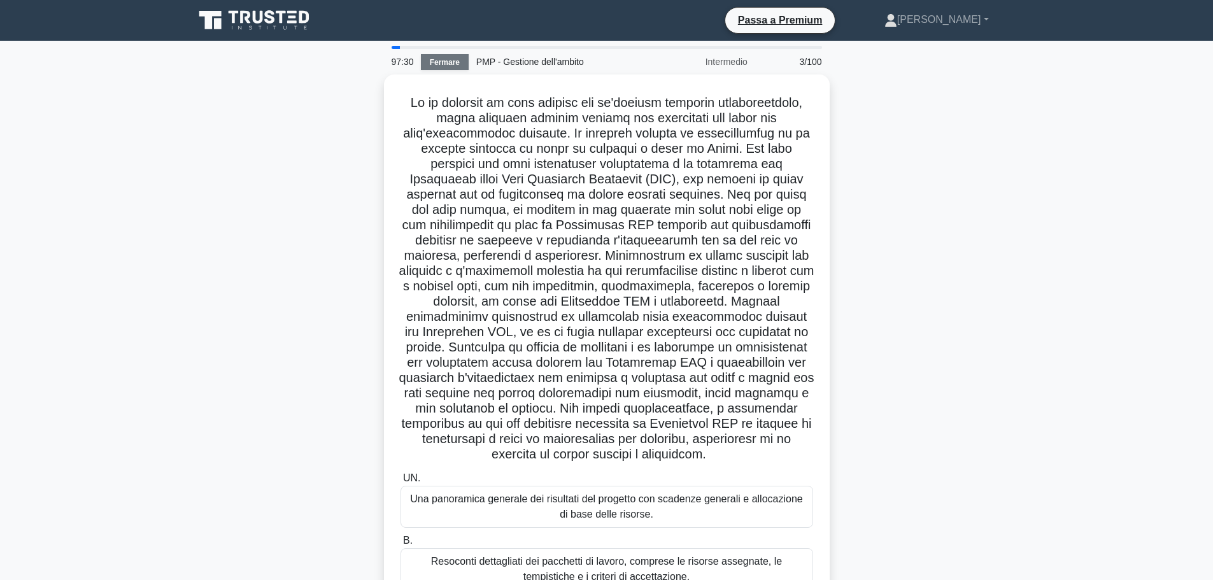
click at [445, 66] on font "Fermare" at bounding box center [445, 62] width 30 height 9
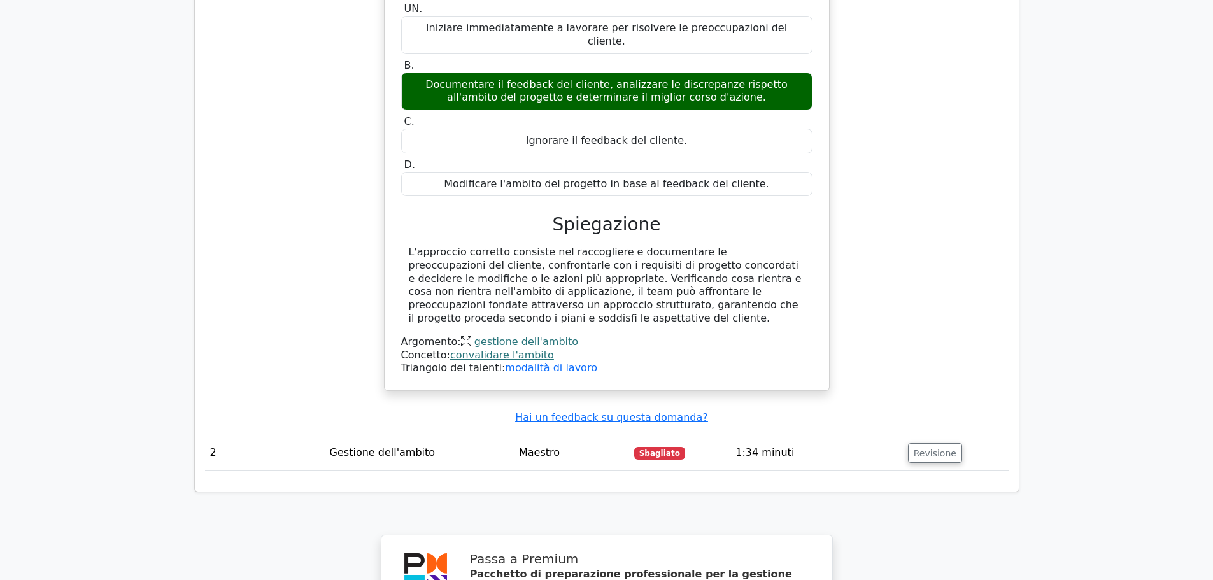
scroll to position [1210, 0]
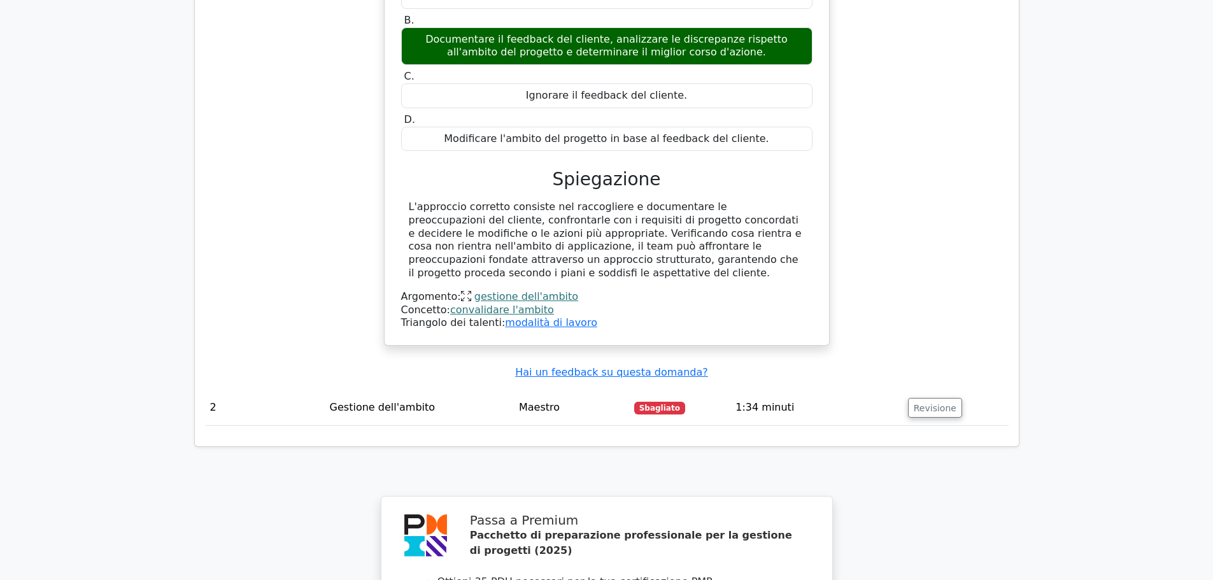
click at [653, 404] on font "Sbagliato" at bounding box center [660, 408] width 41 height 9
click at [536, 401] on font "Maestro" at bounding box center [539, 407] width 41 height 12
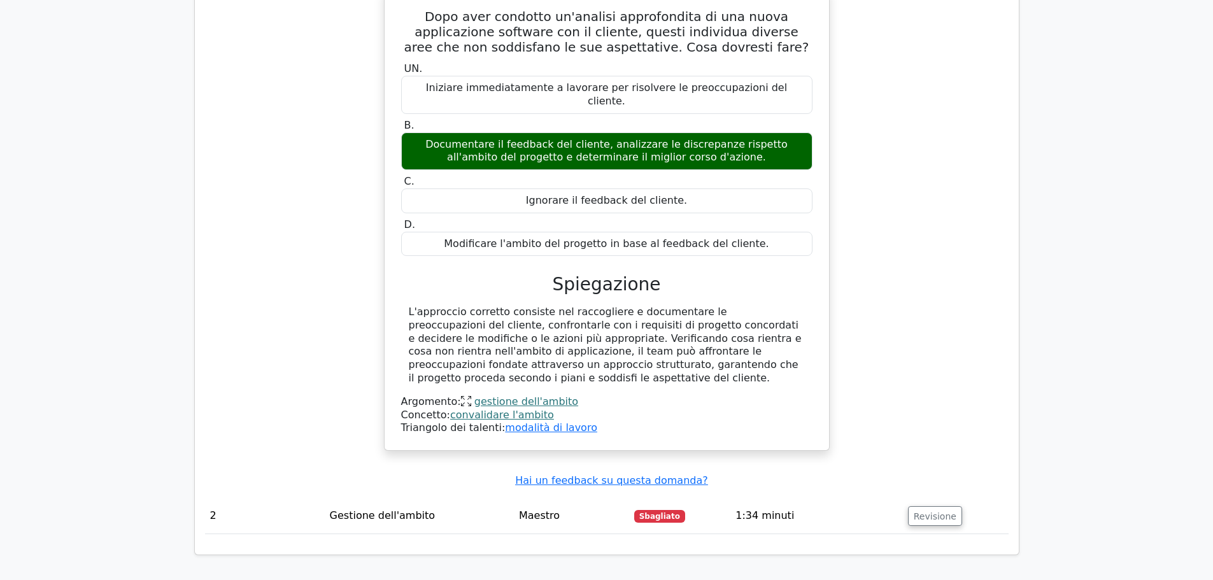
scroll to position [1357, 0]
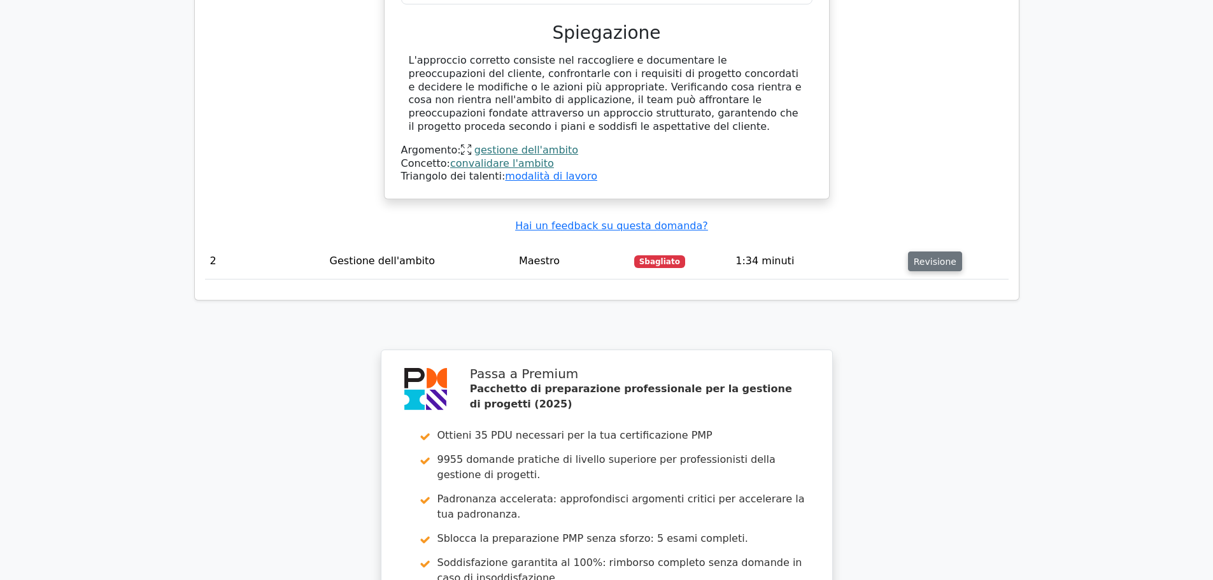
click at [940, 256] on font "Revisione" at bounding box center [935, 261] width 43 height 10
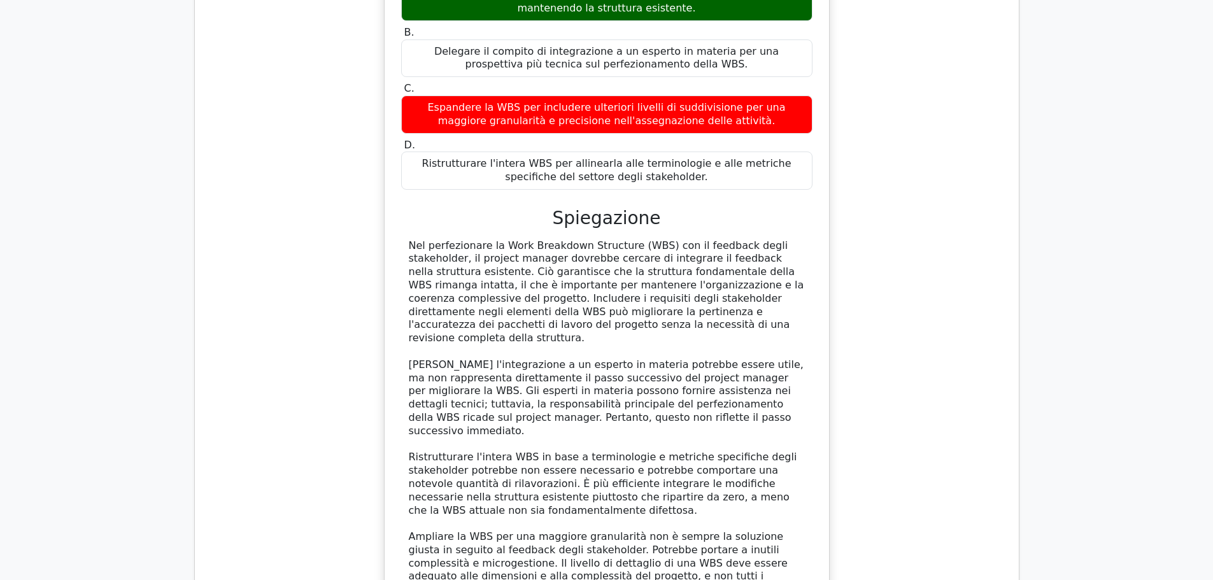
scroll to position [1803, 0]
